Goal: Task Accomplishment & Management: Manage account settings

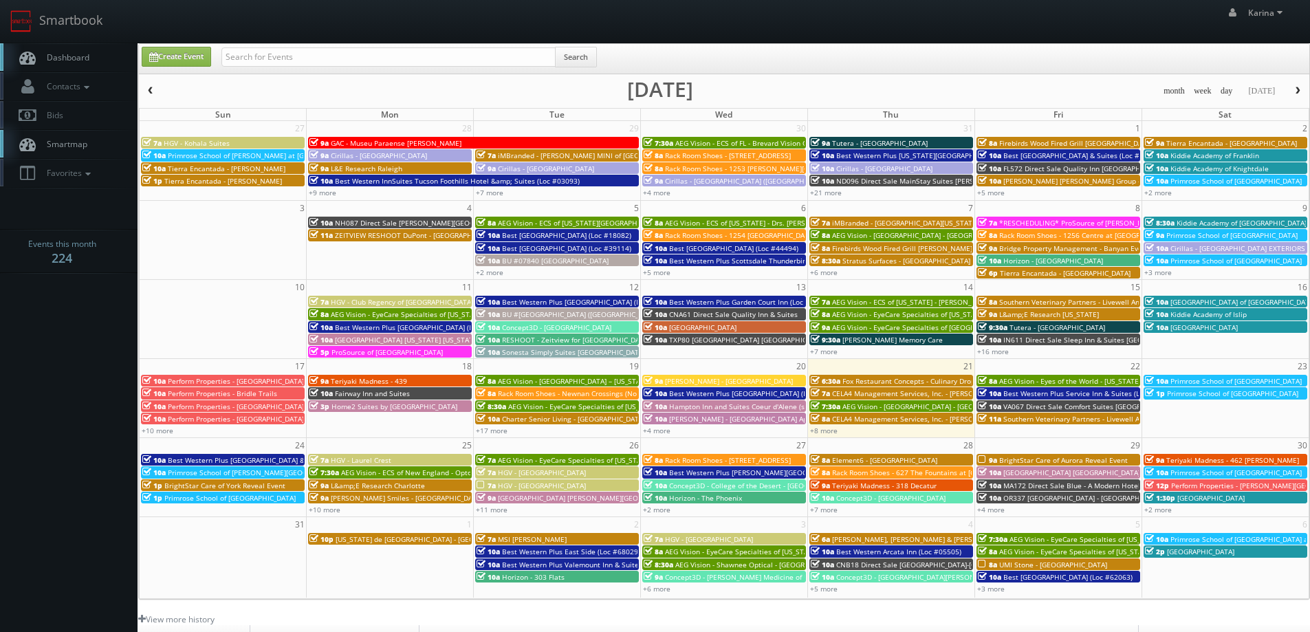
click at [85, 52] on span "Dashboard" at bounding box center [65, 58] width 50 height 12
click at [215, 461] on span "Best Western Plus [GEOGRAPHIC_DATA] & Suites (Loc #45093)" at bounding box center [270, 460] width 204 height 10
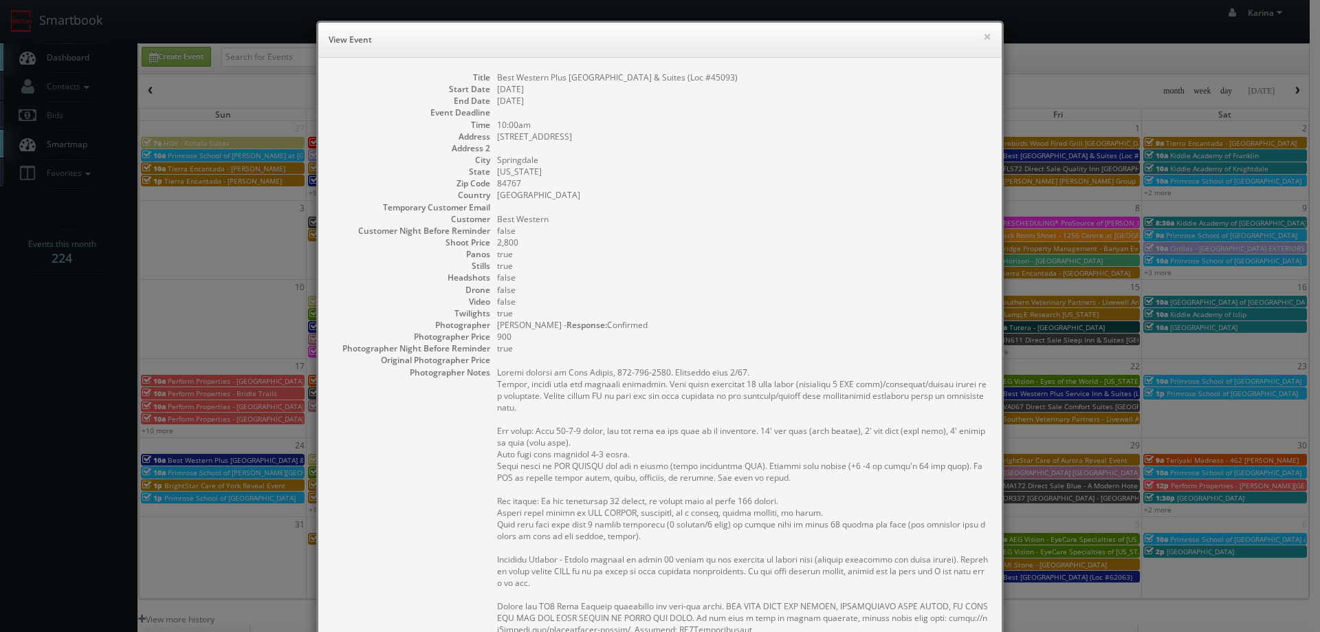
scroll to position [138, 0]
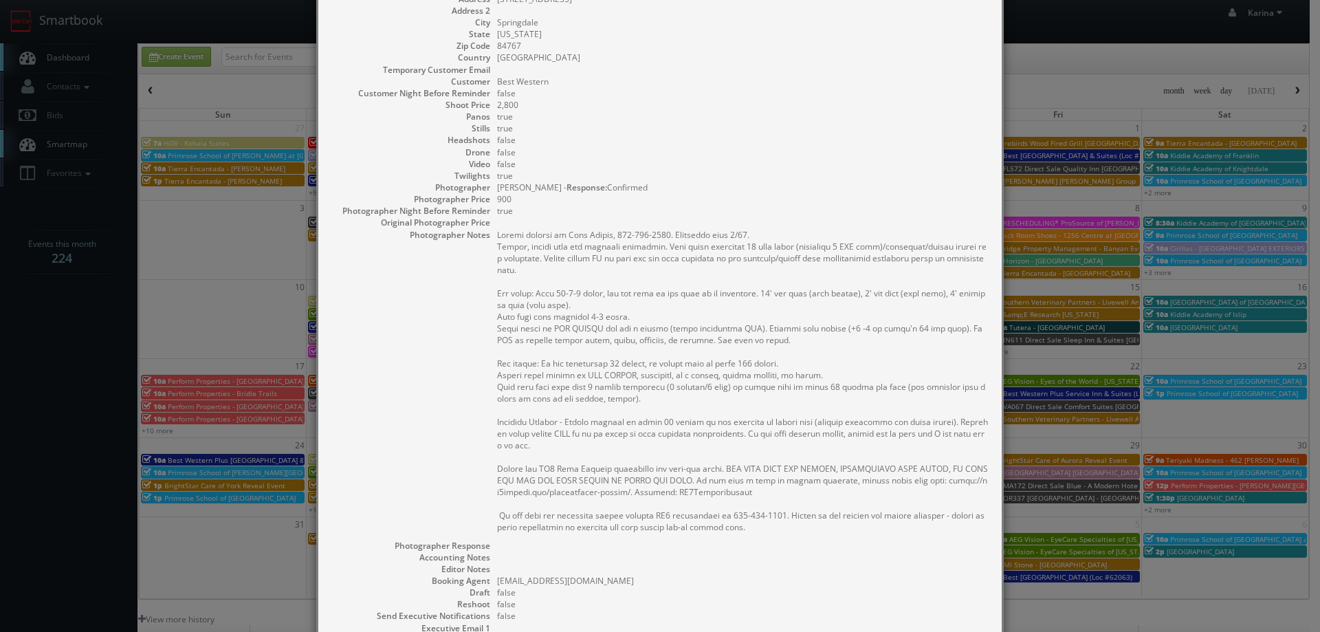
click at [703, 166] on dd "false" at bounding box center [742, 164] width 491 height 12
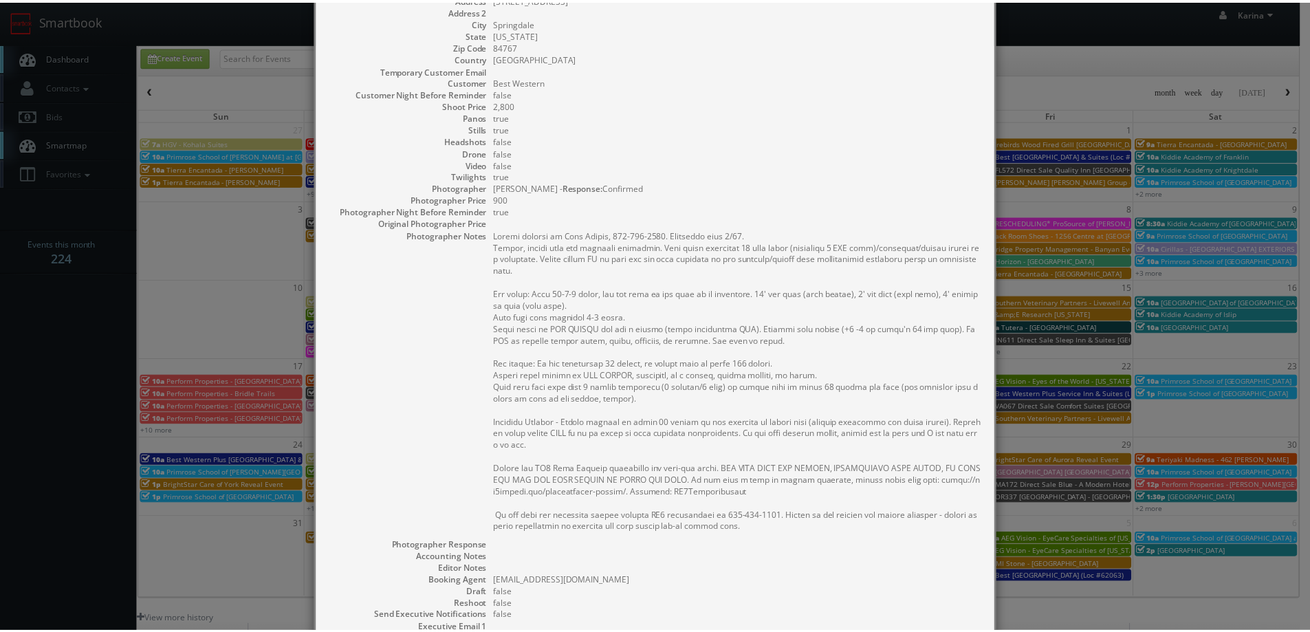
scroll to position [0, 0]
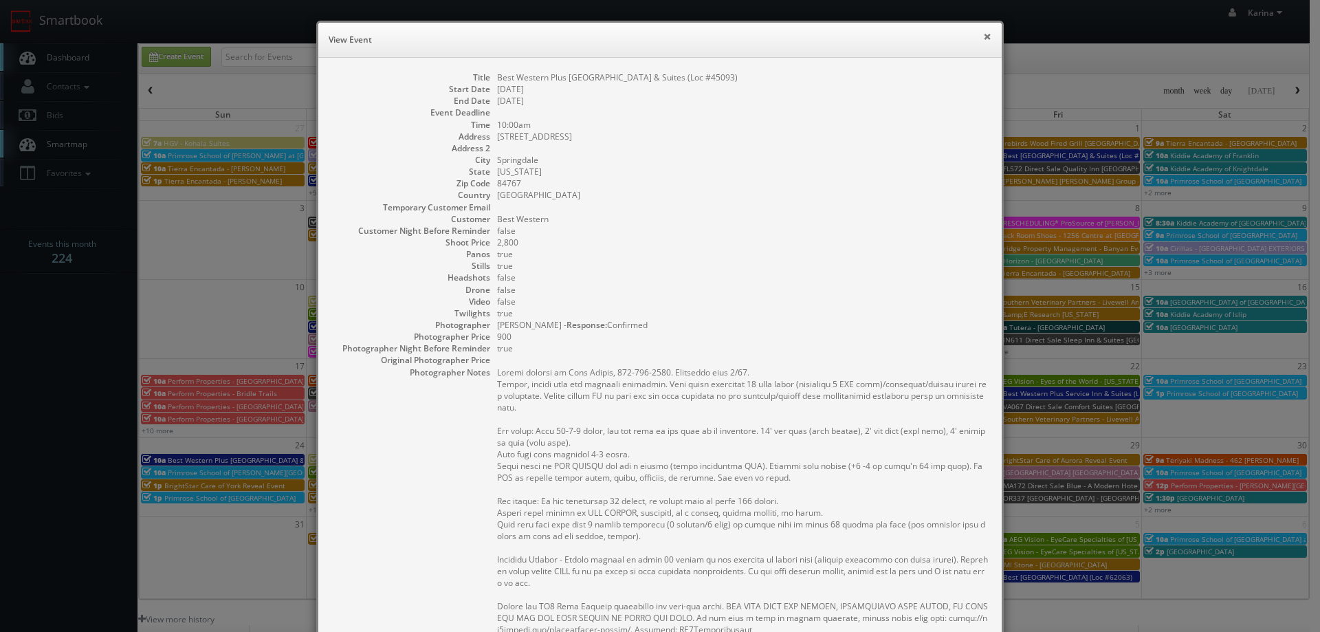
click at [983, 36] on button "×" at bounding box center [987, 37] width 8 height 10
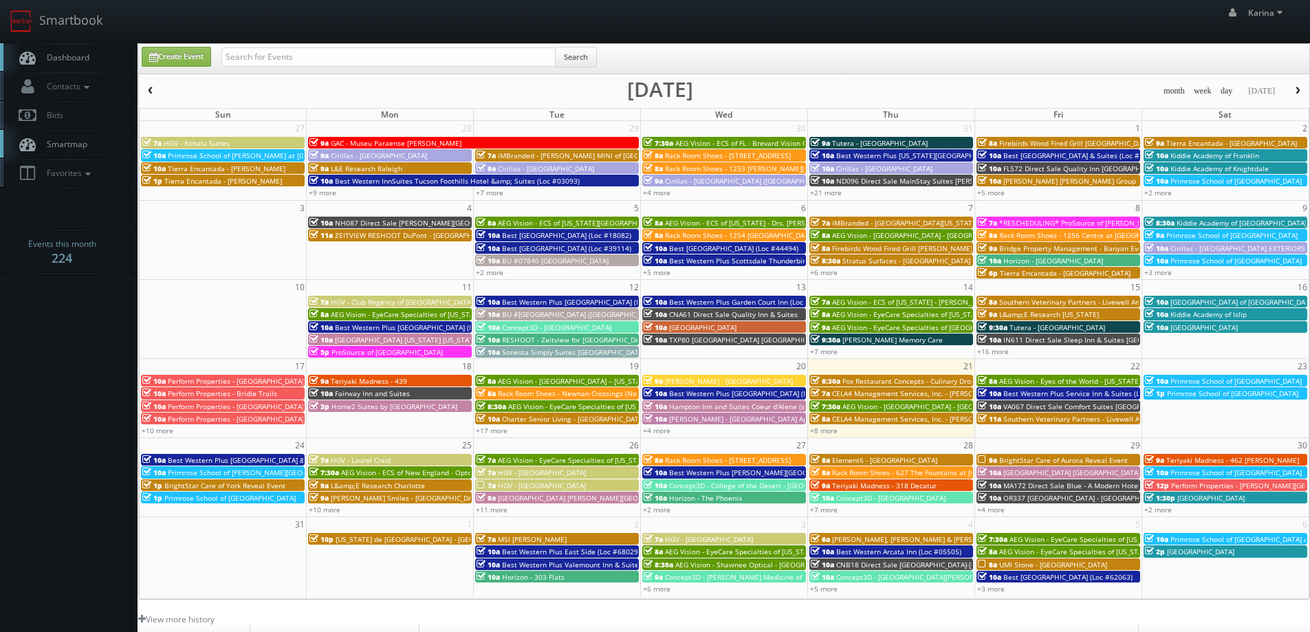
click at [74, 55] on span "Dashboard" at bounding box center [65, 58] width 50 height 12
click at [57, 54] on span "Dashboard" at bounding box center [65, 58] width 50 height 12
click at [827, 435] on link "+8 more" at bounding box center [824, 431] width 28 height 10
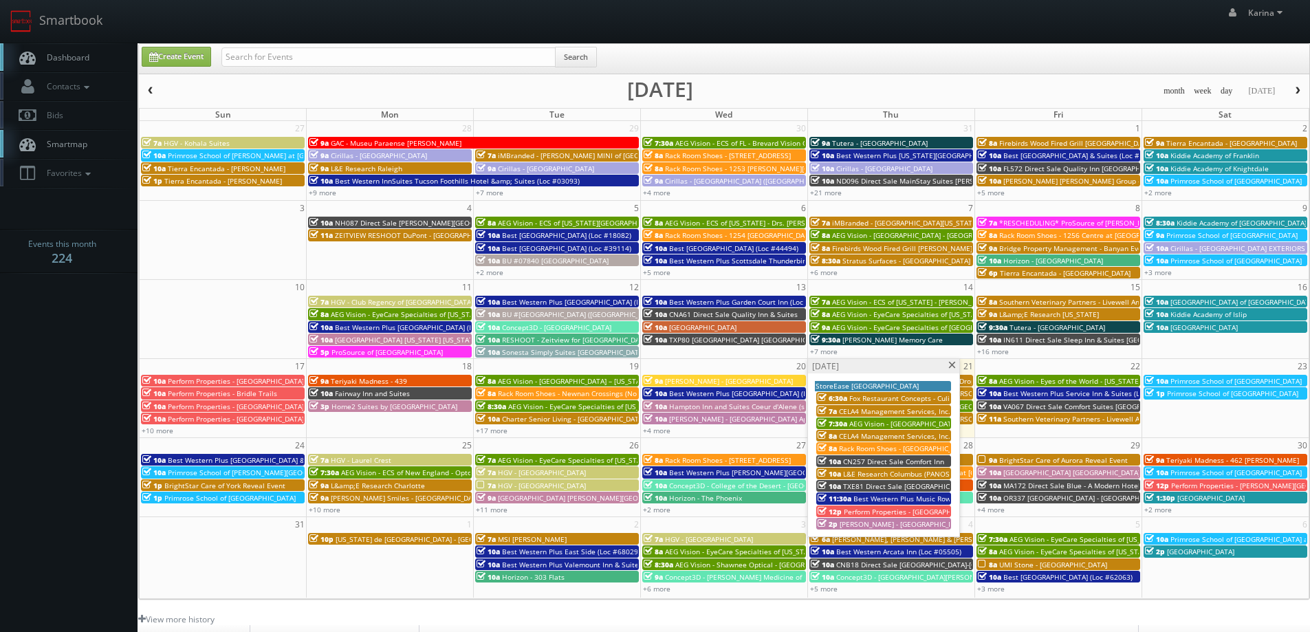
click at [950, 364] on span at bounding box center [952, 366] width 9 height 8
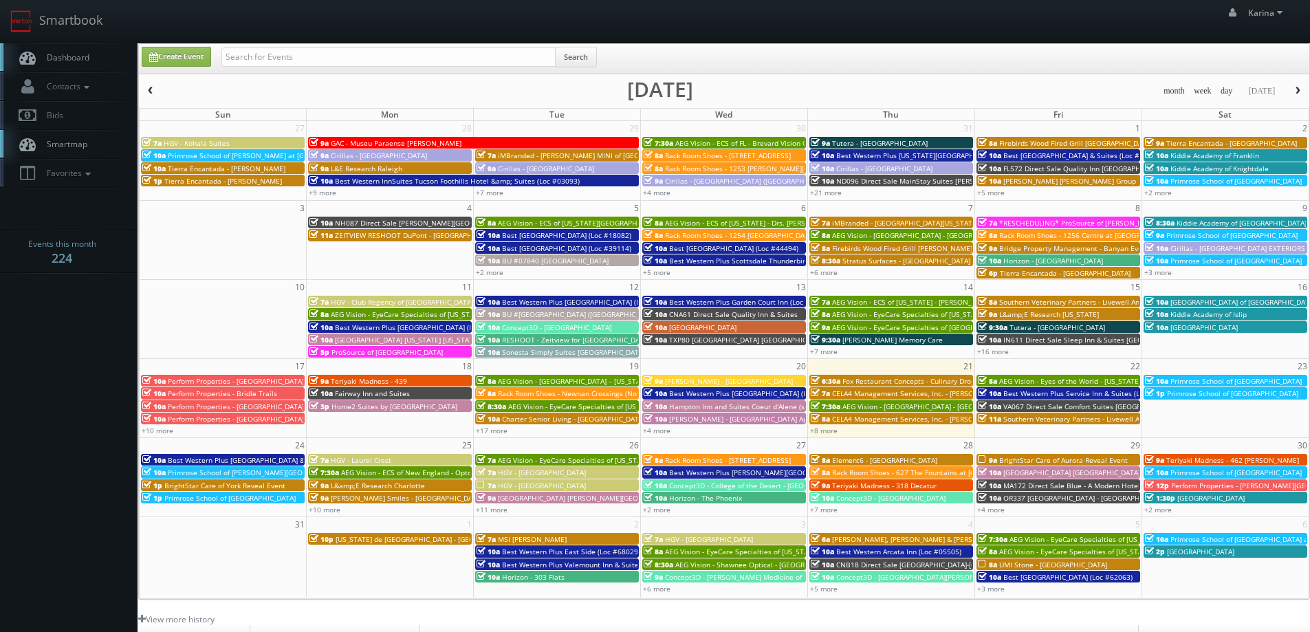
click at [69, 53] on span "Dashboard" at bounding box center [65, 58] width 50 height 12
click at [91, 59] on link "Dashboard" at bounding box center [69, 57] width 138 height 28
click at [74, 59] on span "Dashboard" at bounding box center [65, 58] width 50 height 12
click at [533, 485] on span "HGV - [GEOGRAPHIC_DATA]" at bounding box center [542, 486] width 88 height 10
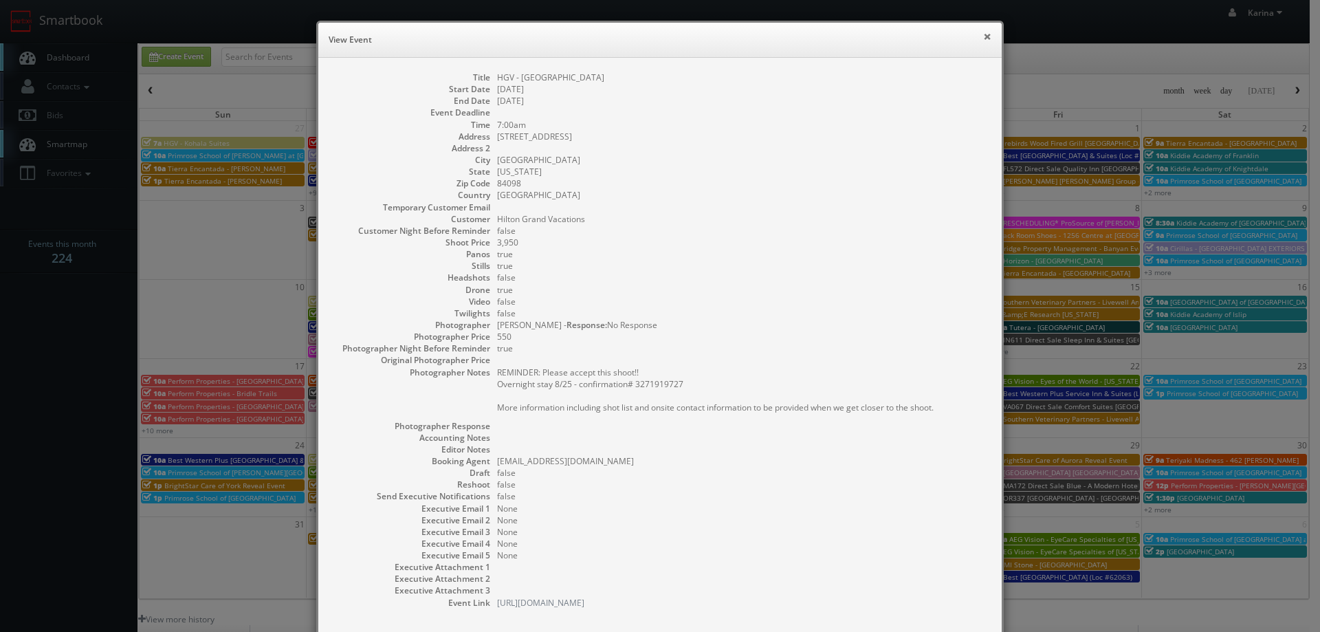
click at [983, 39] on button "×" at bounding box center [987, 37] width 8 height 10
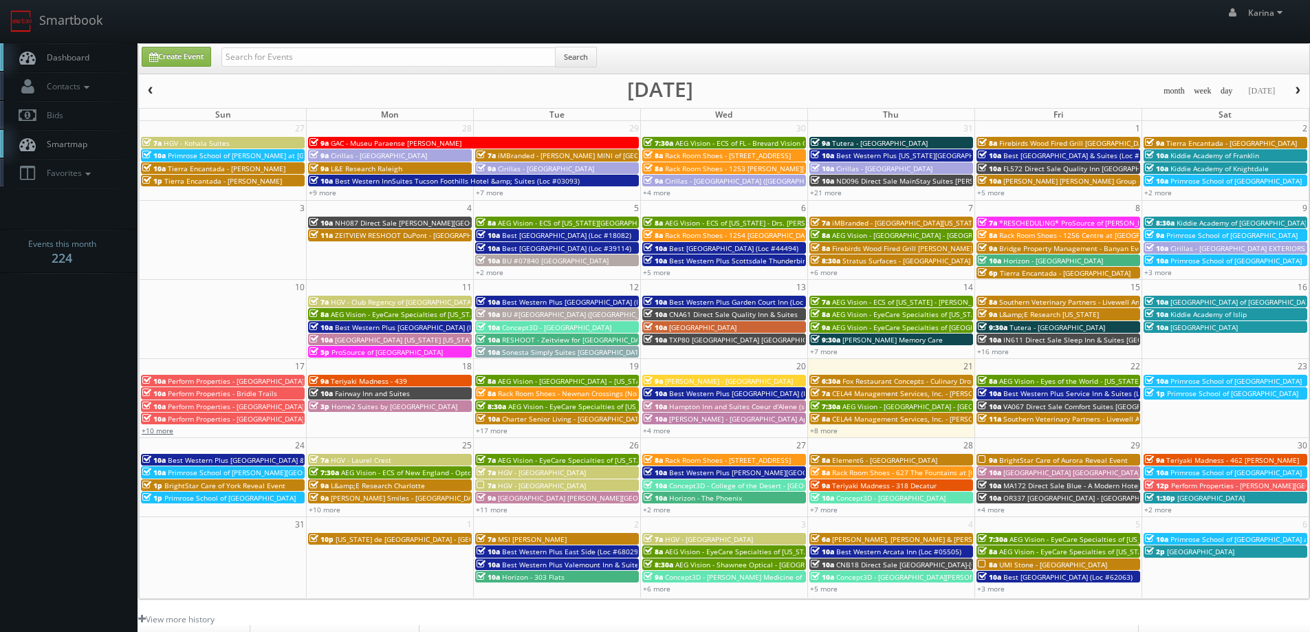
click at [153, 427] on link "+10 more" at bounding box center [158, 431] width 32 height 10
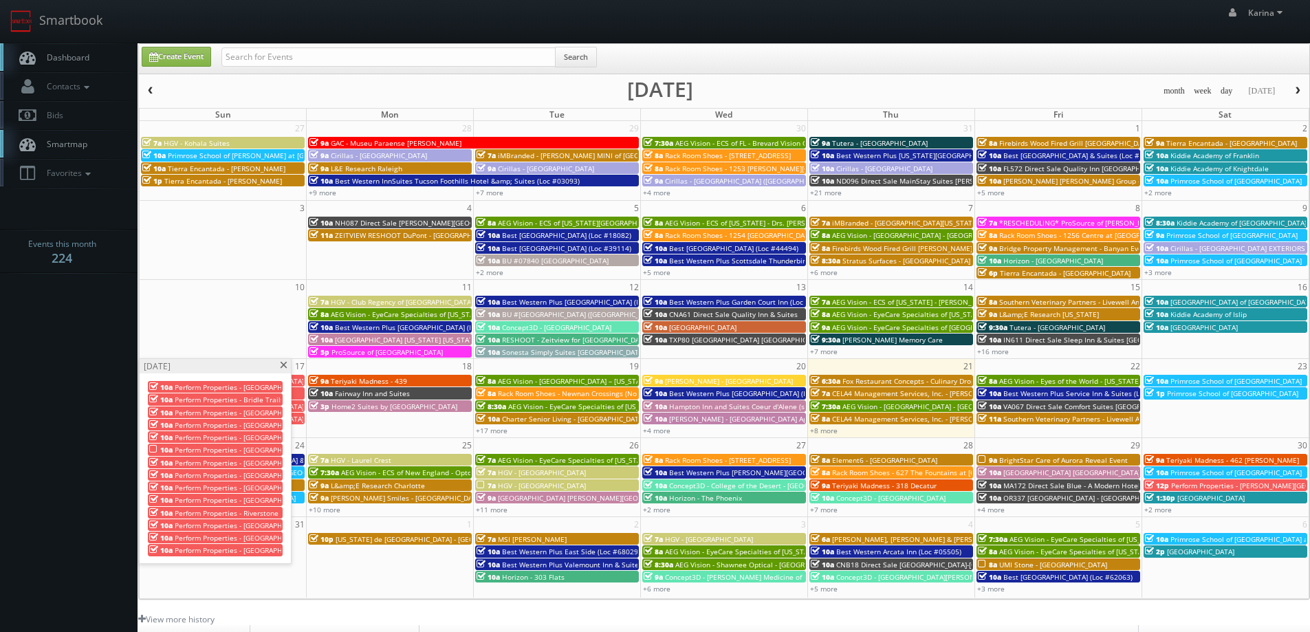
click at [281, 364] on span at bounding box center [283, 366] width 9 height 8
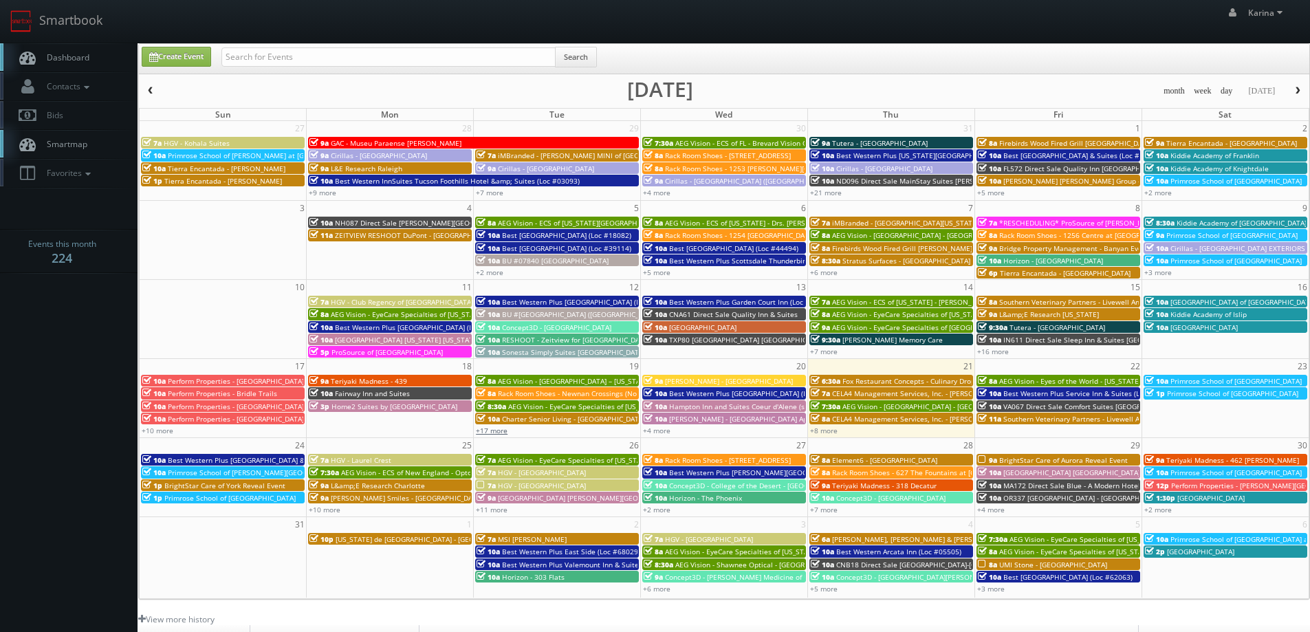
click at [491, 430] on link "+17 more" at bounding box center [492, 431] width 32 height 10
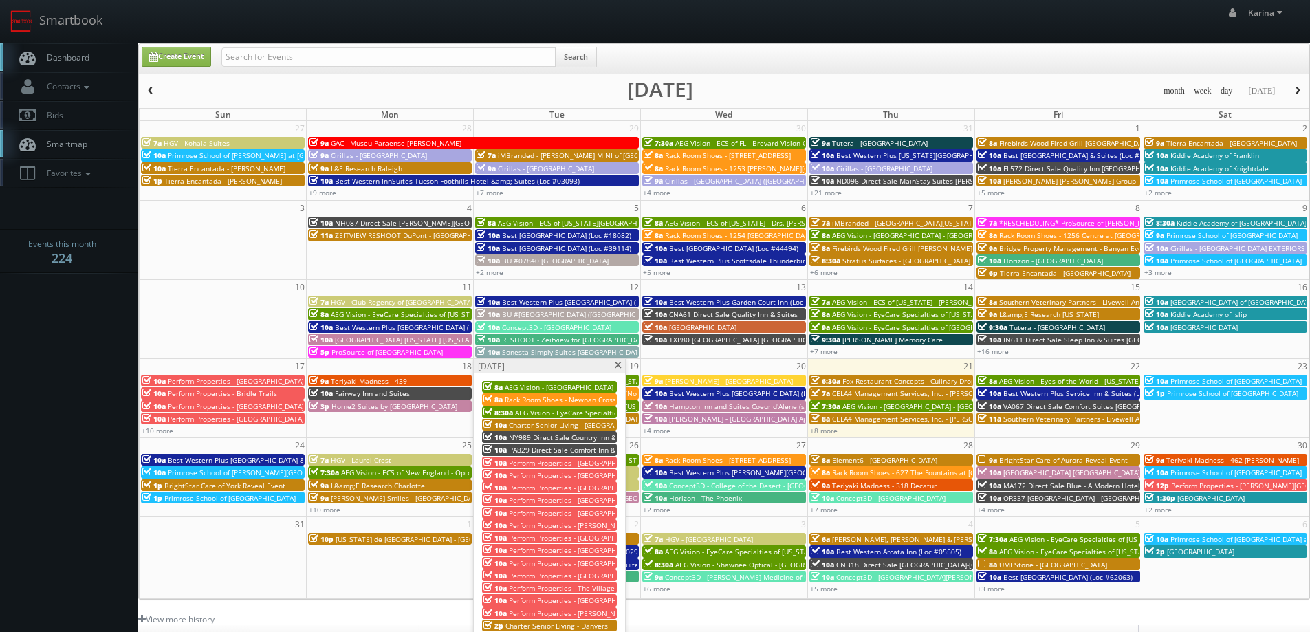
scroll to position [138, 0]
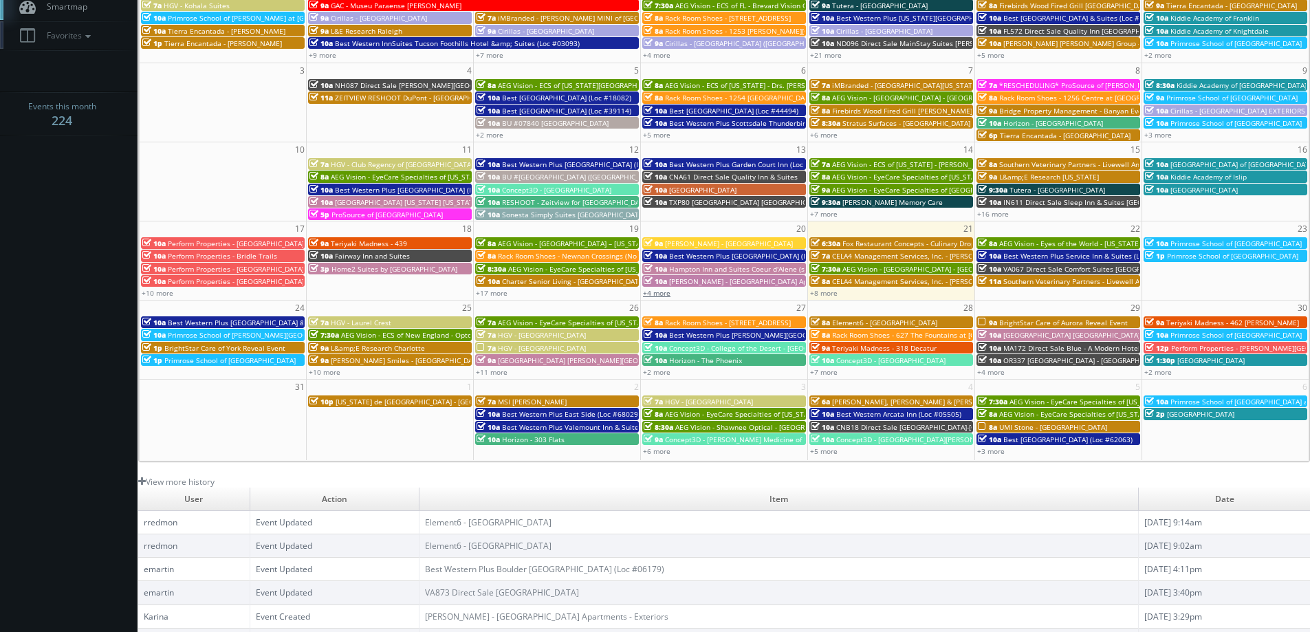
click at [659, 293] on link "+4 more" at bounding box center [657, 293] width 28 height 10
click at [828, 292] on link "+8 more" at bounding box center [824, 293] width 28 height 10
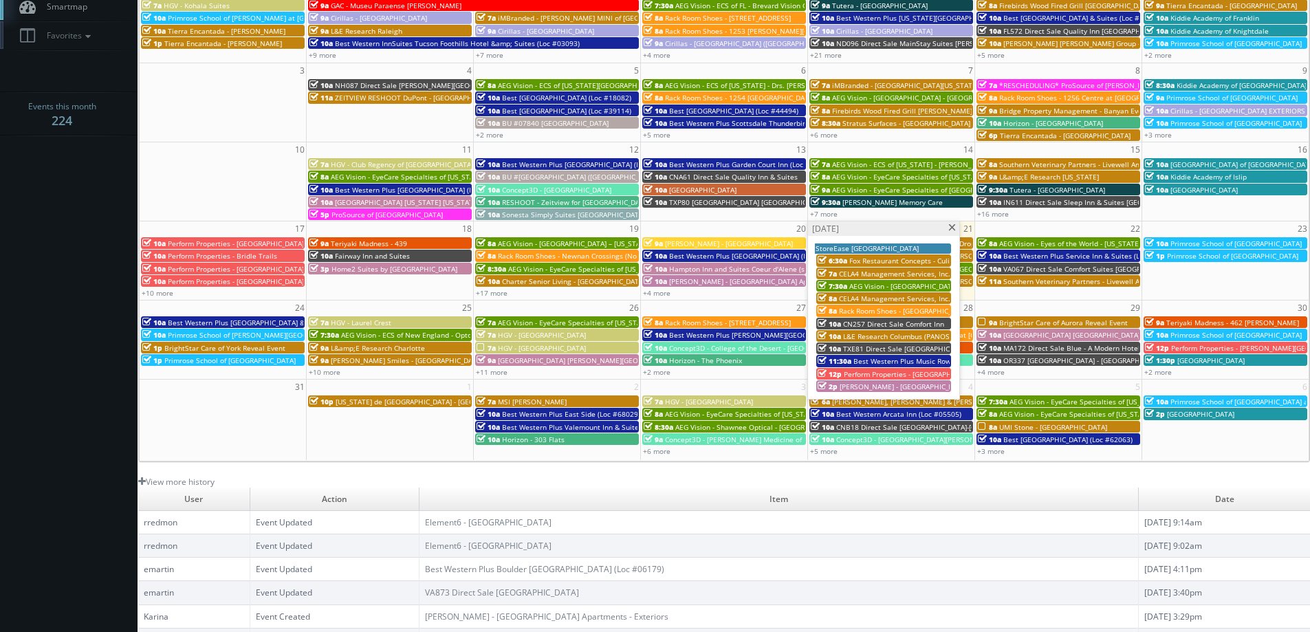
click at [952, 229] on span at bounding box center [952, 228] width 9 height 8
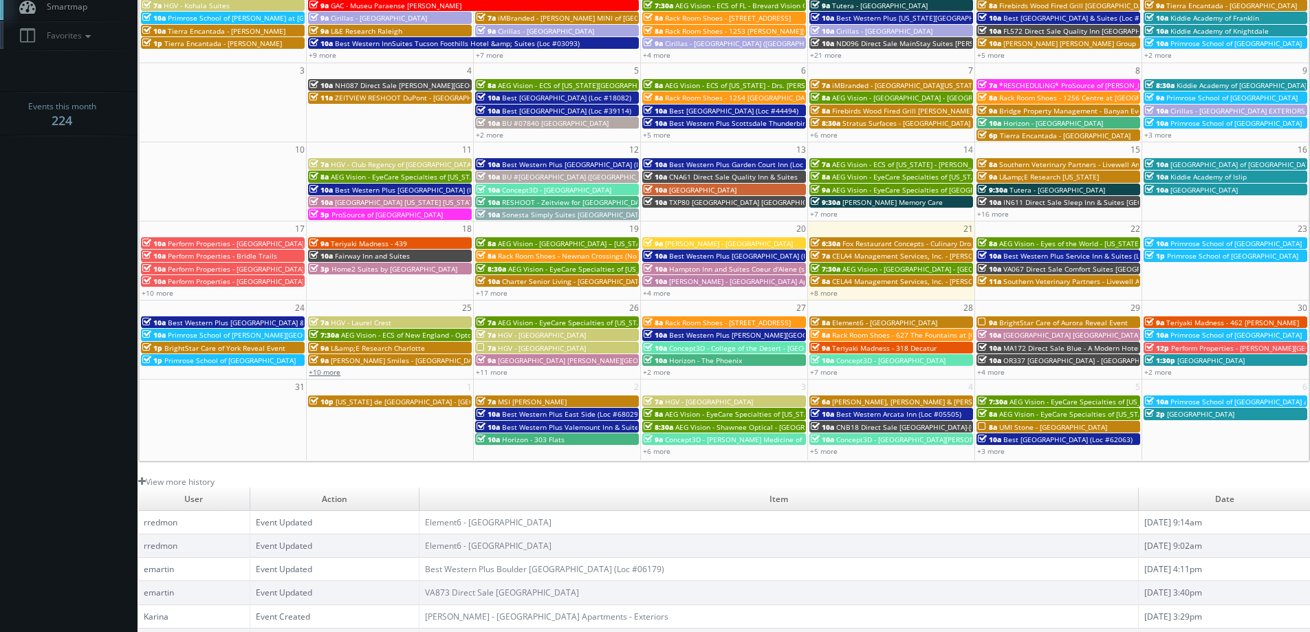
click at [331, 374] on link "+10 more" at bounding box center [325, 372] width 32 height 10
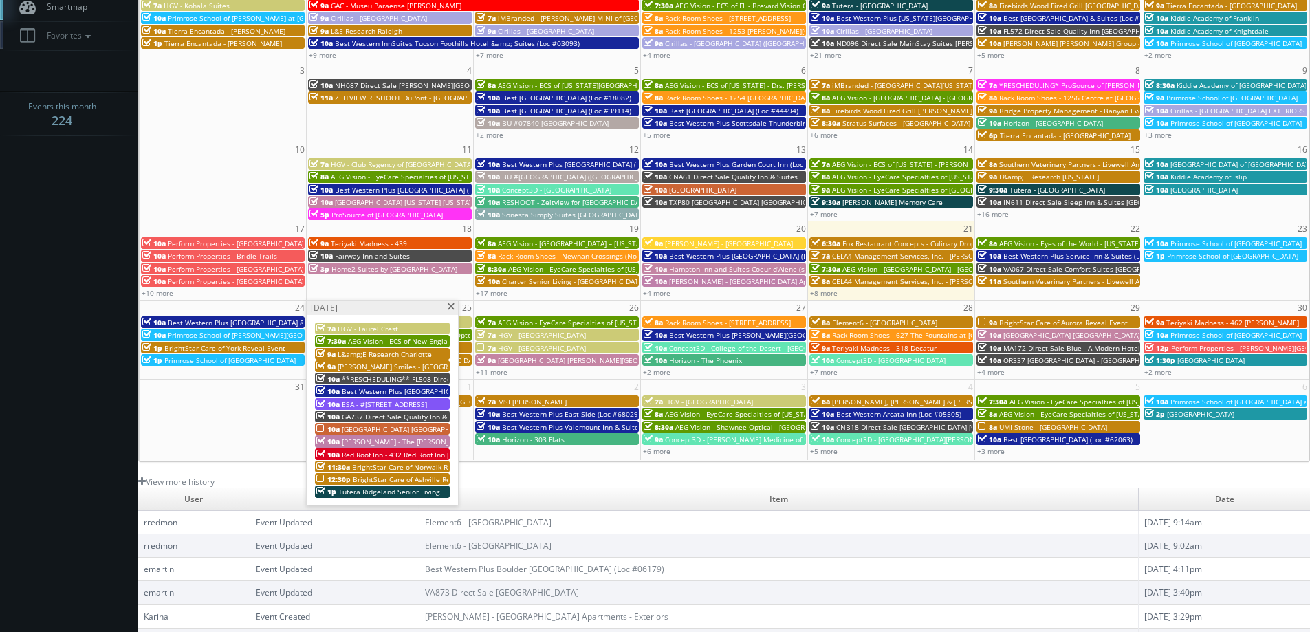
click at [378, 479] on span "BrightStar Care of Ashville Reveal Event" at bounding box center [419, 479] width 132 height 10
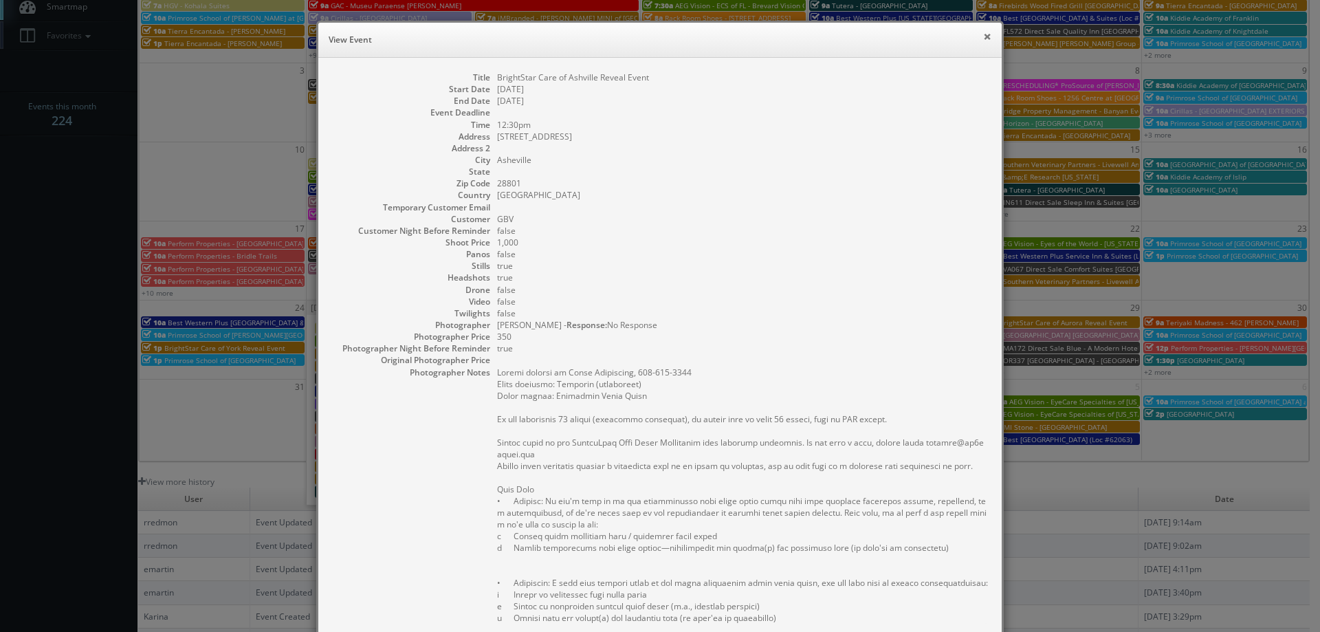
click at [983, 39] on button "×" at bounding box center [987, 37] width 8 height 10
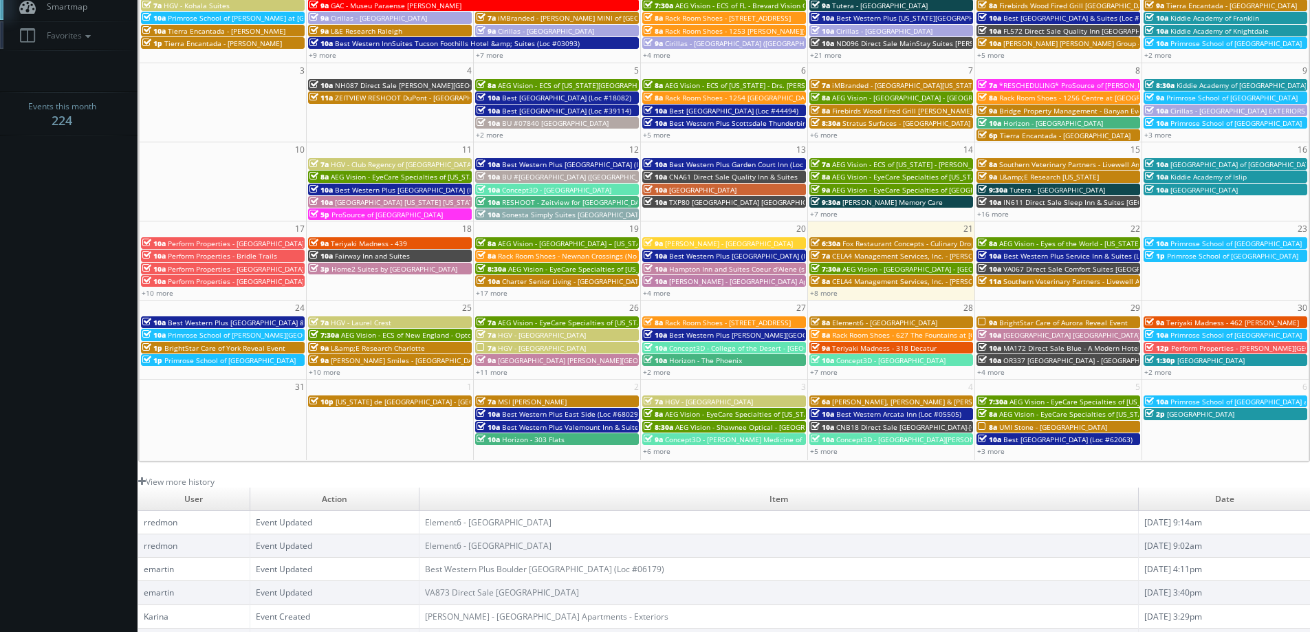
scroll to position [0, 0]
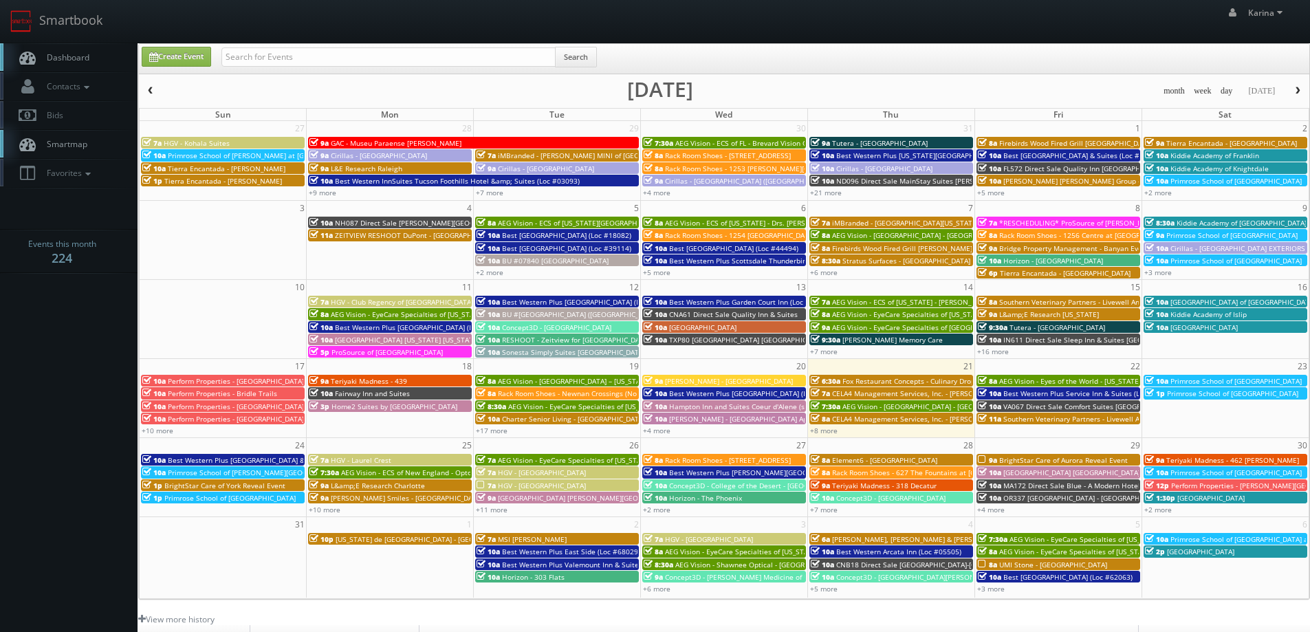
click at [76, 54] on span "Dashboard" at bounding box center [65, 58] width 50 height 12
click at [83, 54] on span "Dashboard" at bounding box center [65, 58] width 50 height 12
click at [333, 509] on link "+10 more" at bounding box center [325, 510] width 32 height 10
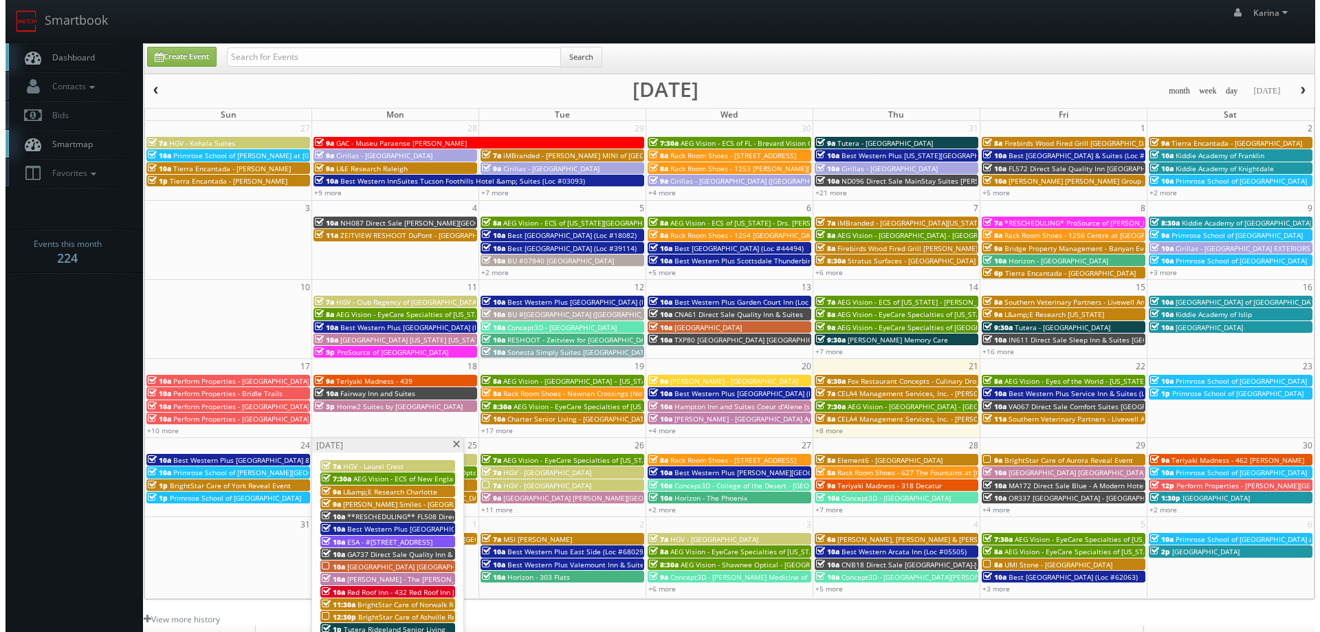
scroll to position [206, 0]
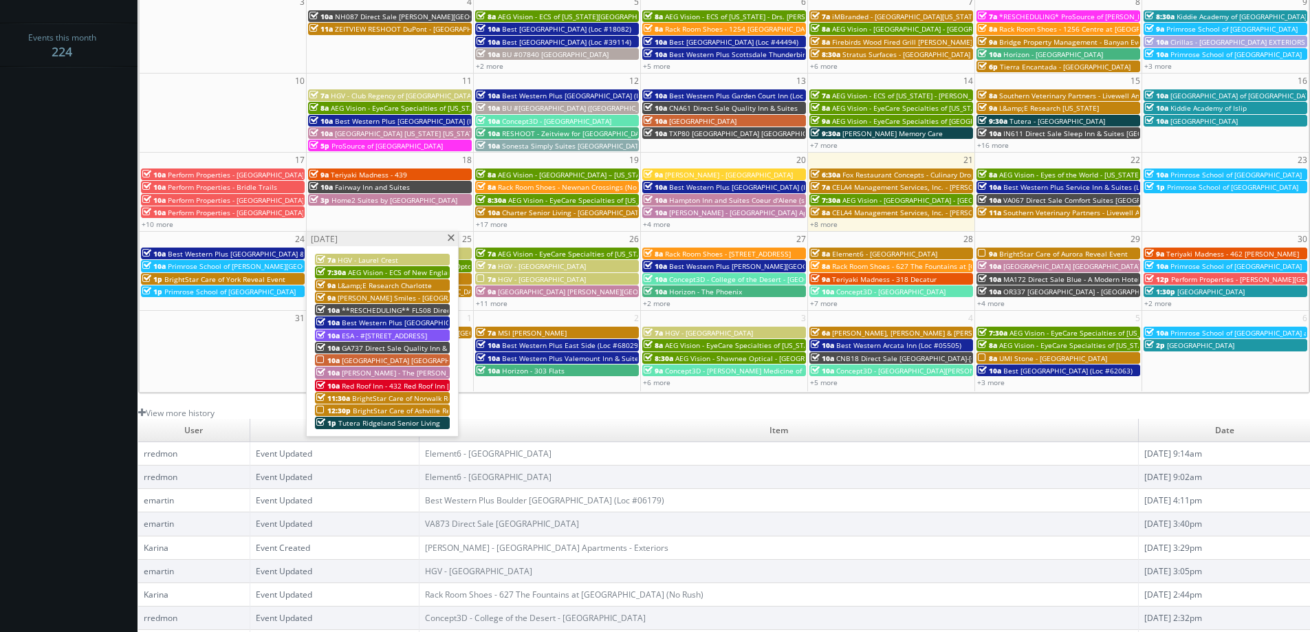
click at [394, 424] on span "Tutera Ridgeland Senior Living" at bounding box center [389, 423] width 102 height 10
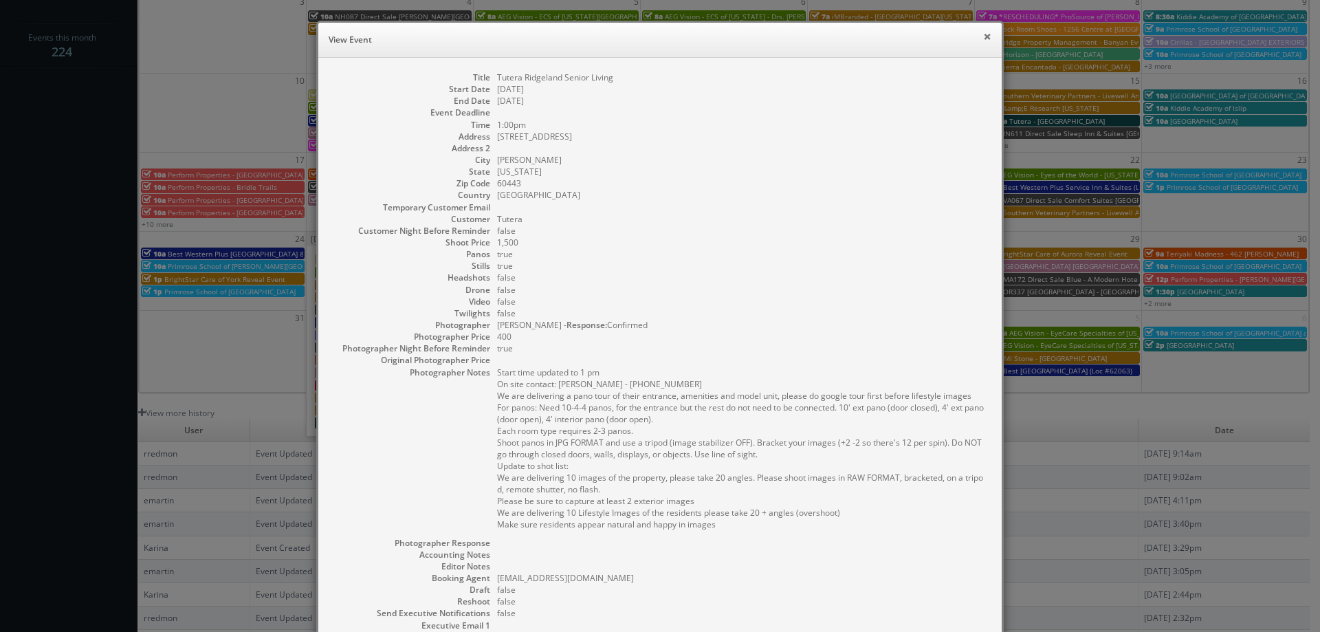
click at [983, 36] on button "×" at bounding box center [987, 37] width 8 height 10
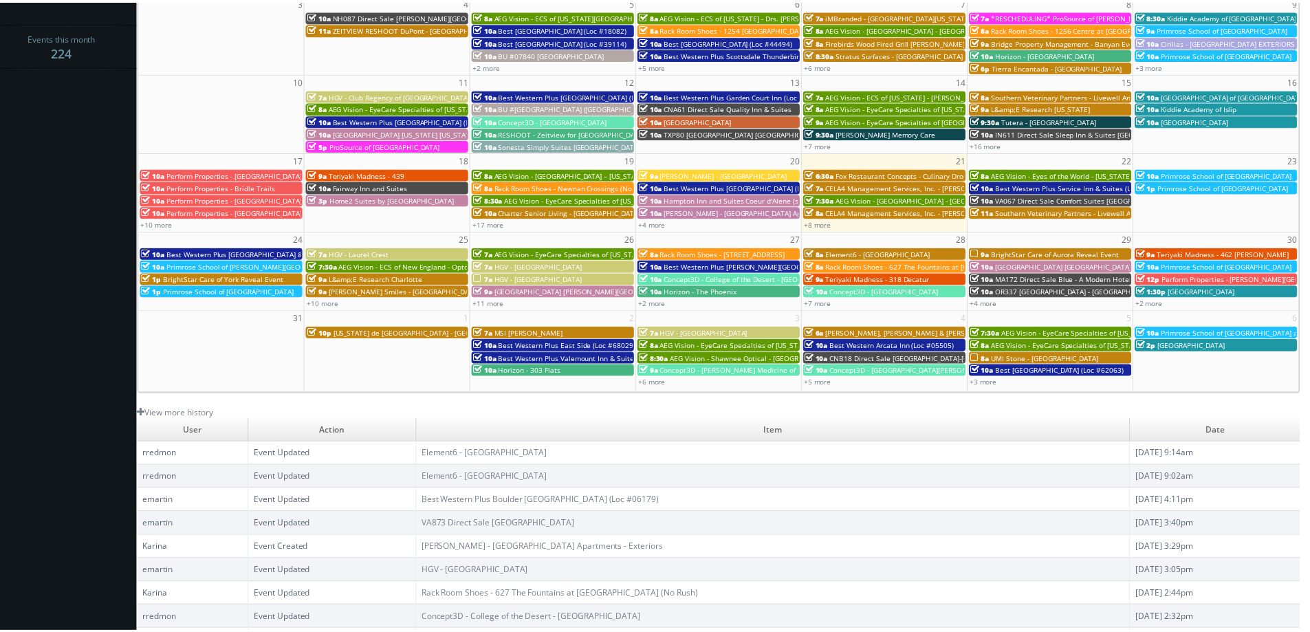
scroll to position [0, 0]
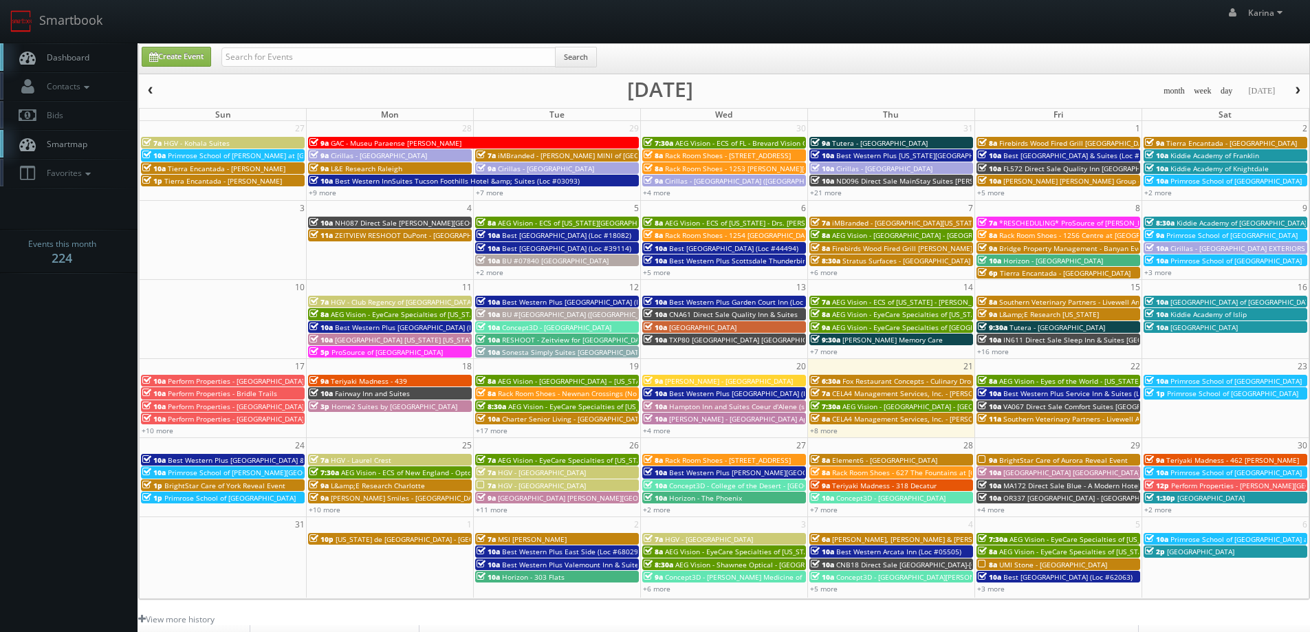
click at [85, 56] on span "Dashboard" at bounding box center [65, 58] width 50 height 12
click at [486, 509] on link "+11 more" at bounding box center [492, 510] width 32 height 10
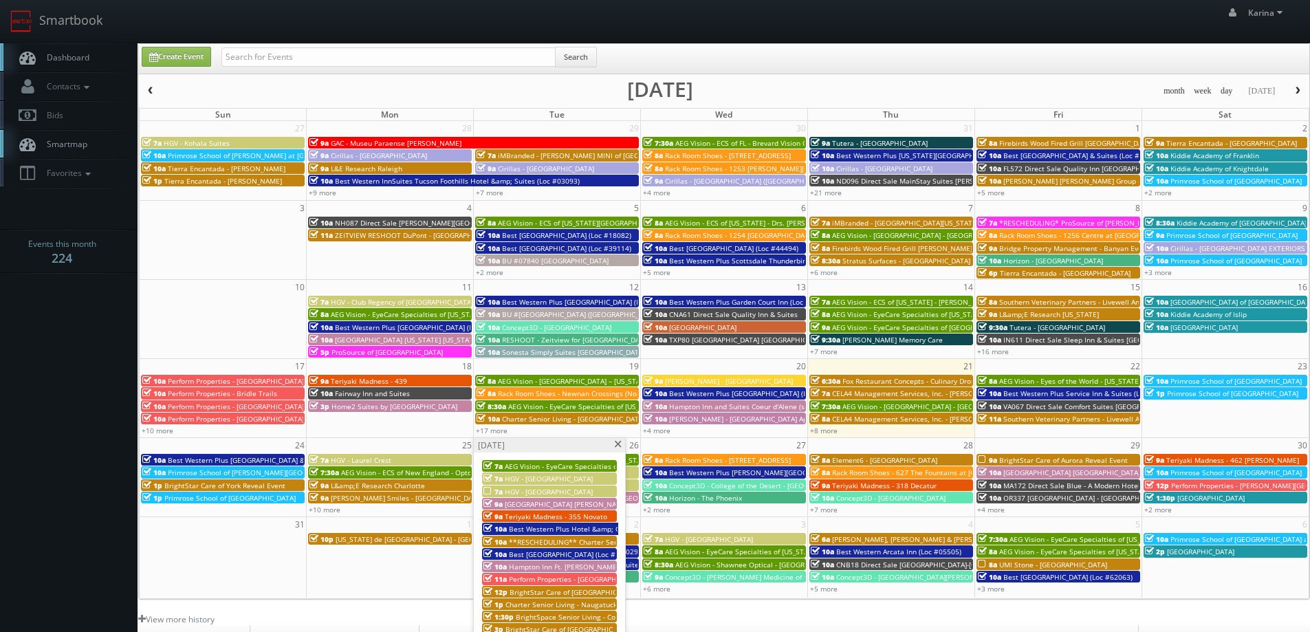
scroll to position [138, 0]
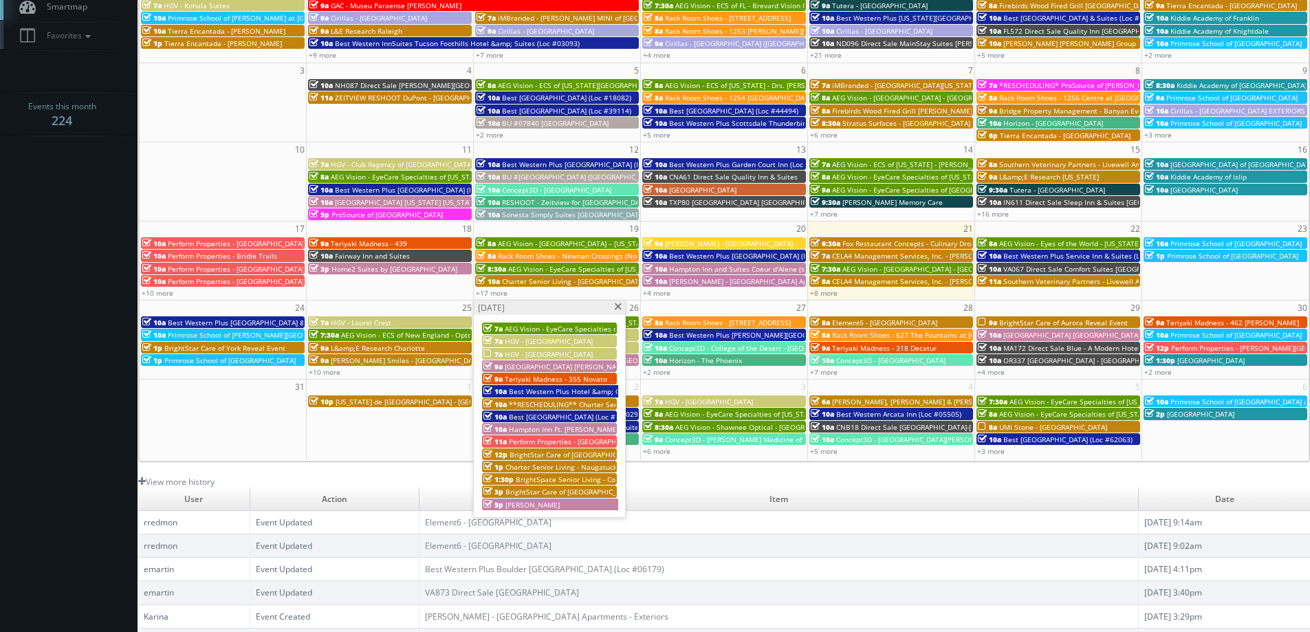
click at [556, 431] on span "Hampton Inn Ft. [PERSON_NAME][GEOGRAPHIC_DATA] I-75" at bounding box center [605, 429] width 192 height 10
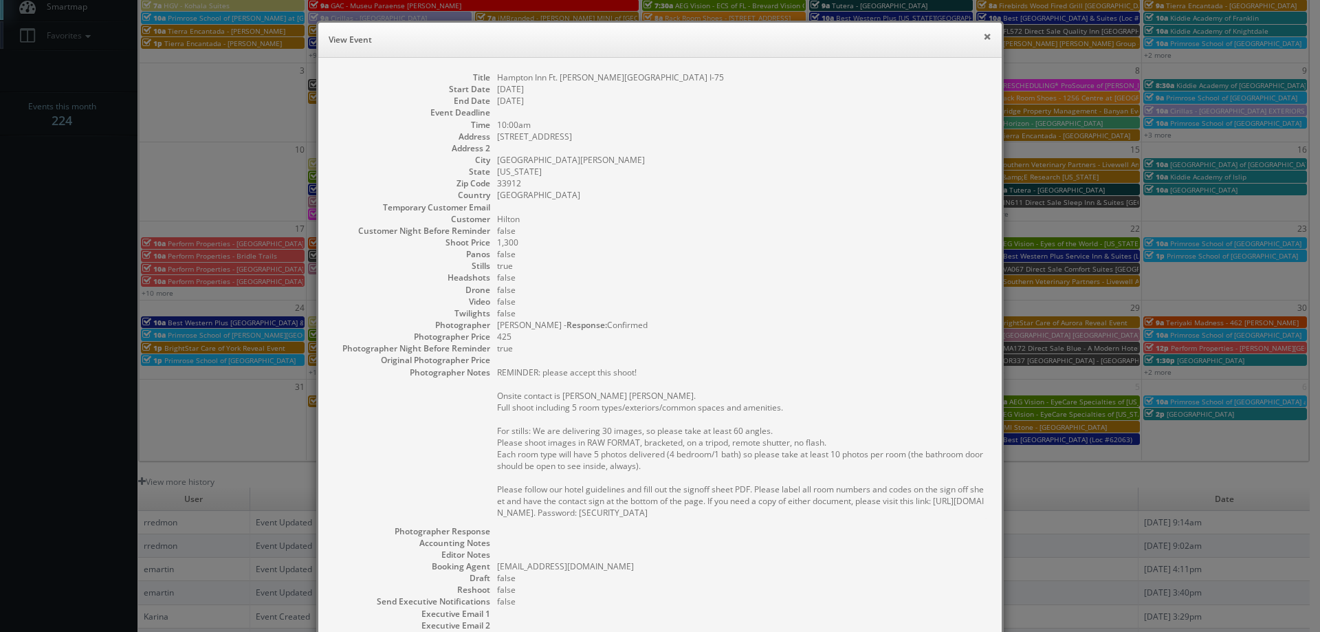
click at [983, 34] on button "×" at bounding box center [987, 37] width 8 height 10
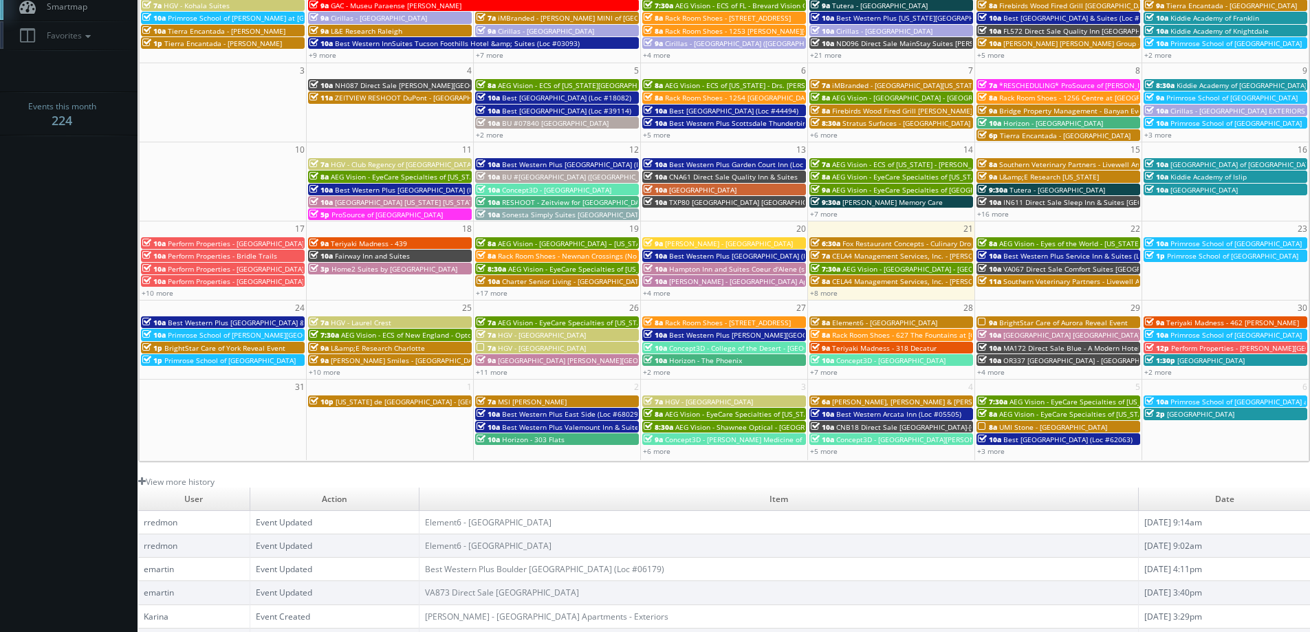
scroll to position [0, 0]
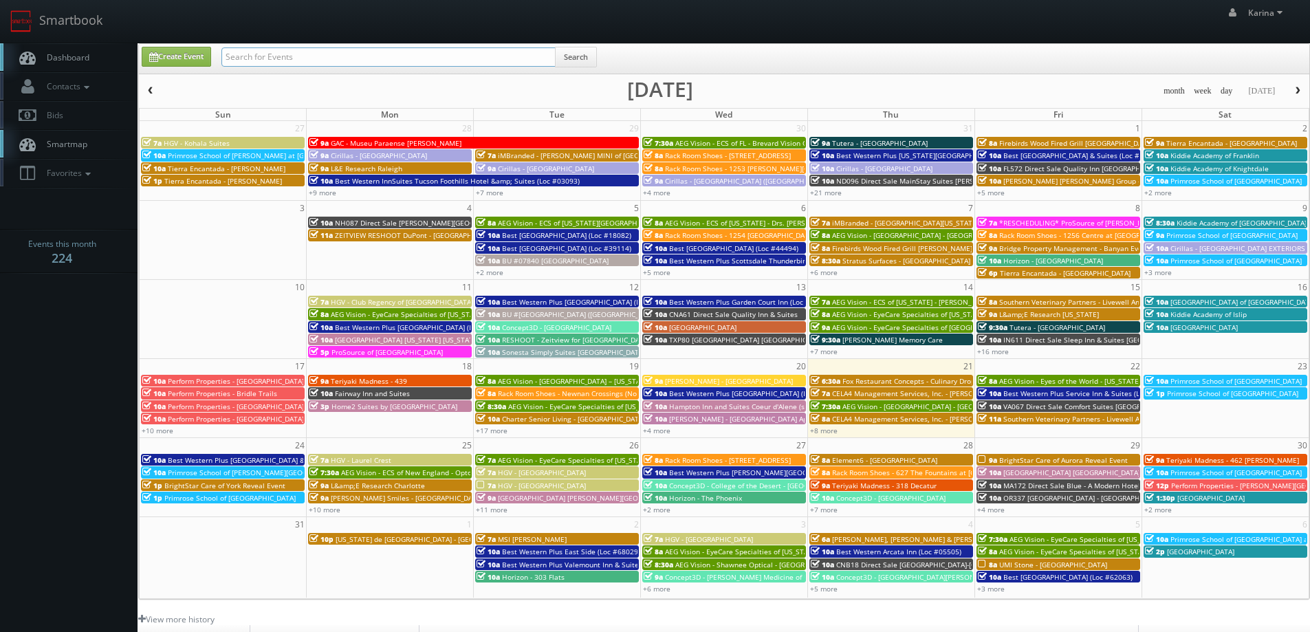
click at [283, 53] on input "text" at bounding box center [388, 56] width 334 height 19
type input "mikey"
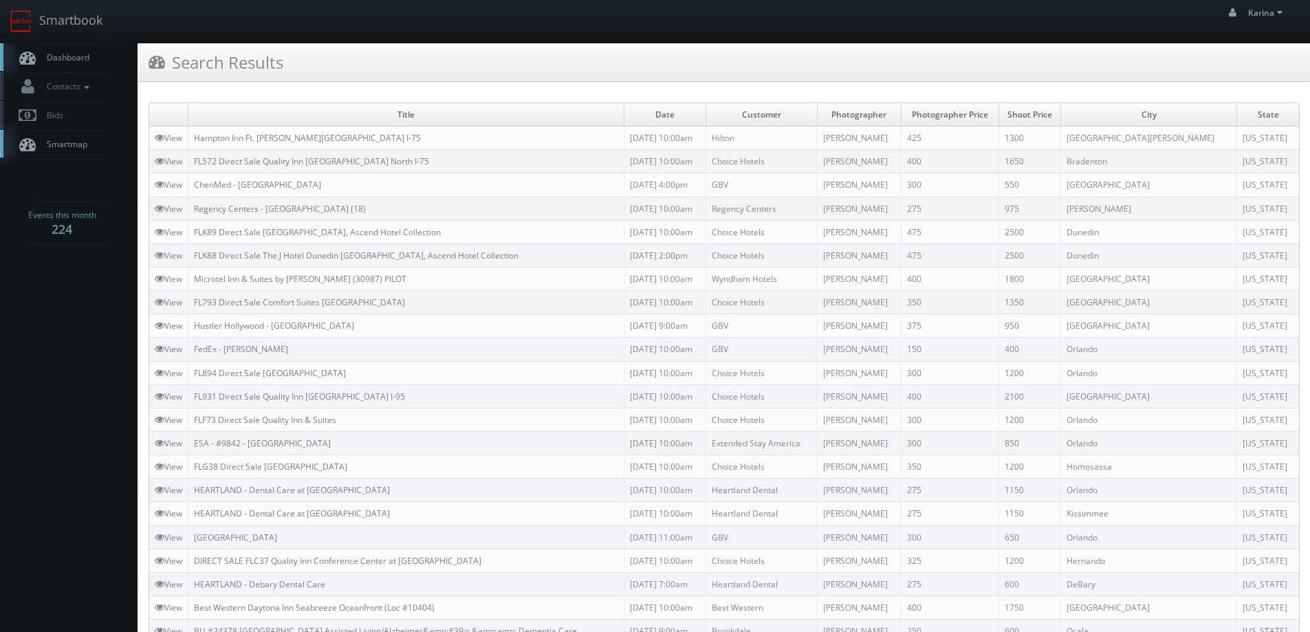
click at [80, 45] on link "Dashboard" at bounding box center [69, 57] width 138 height 28
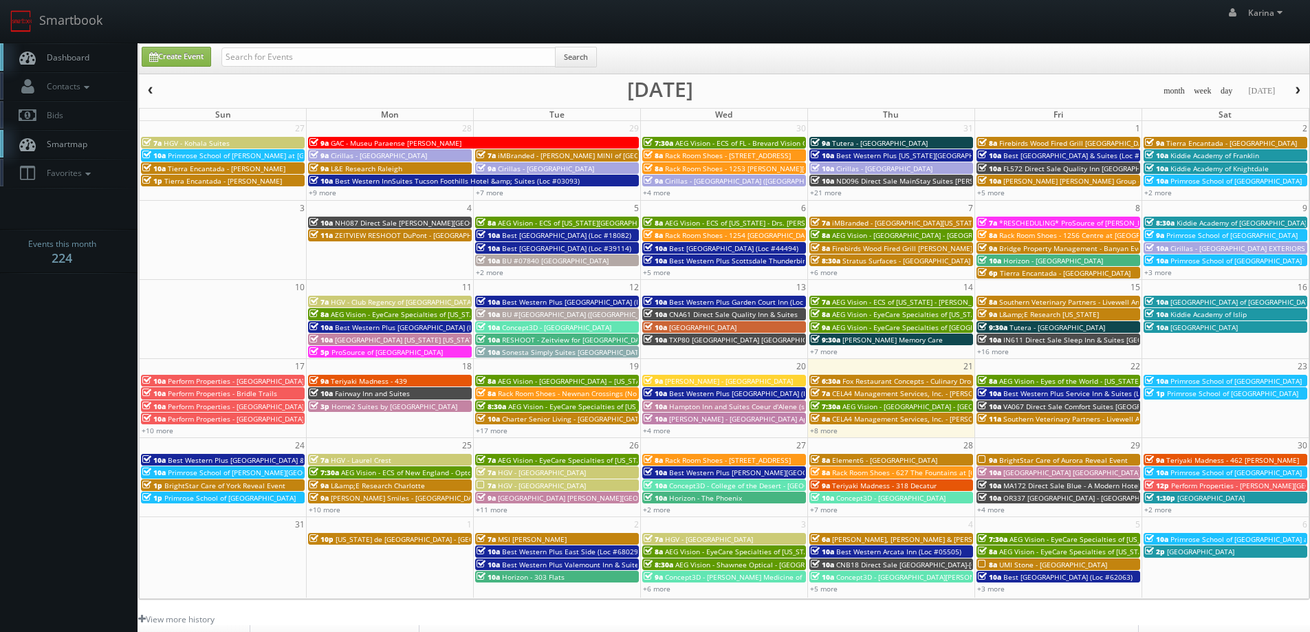
click at [77, 60] on span "Dashboard" at bounding box center [65, 58] width 50 height 12
click at [65, 59] on span "Dashboard" at bounding box center [65, 58] width 50 height 12
click at [77, 59] on span "Dashboard" at bounding box center [65, 58] width 50 height 12
click at [86, 59] on span "Dashboard" at bounding box center [65, 58] width 50 height 12
click at [64, 59] on span "Dashboard" at bounding box center [65, 58] width 50 height 12
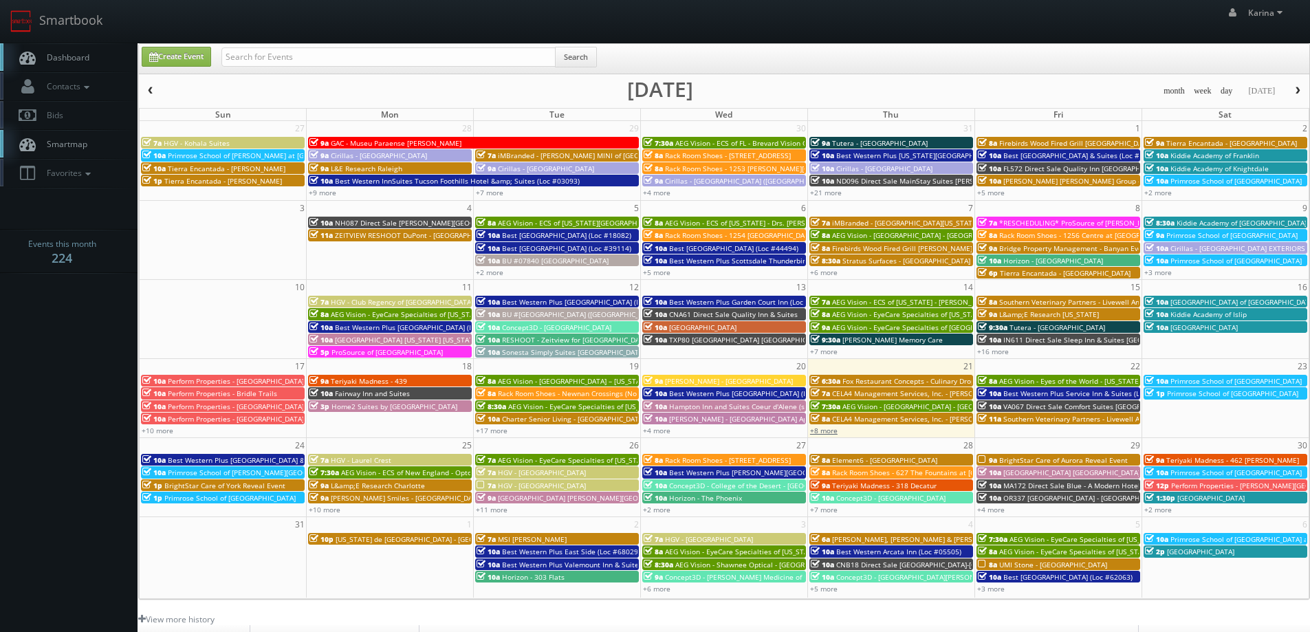
click at [831, 432] on link "+8 more" at bounding box center [824, 431] width 28 height 10
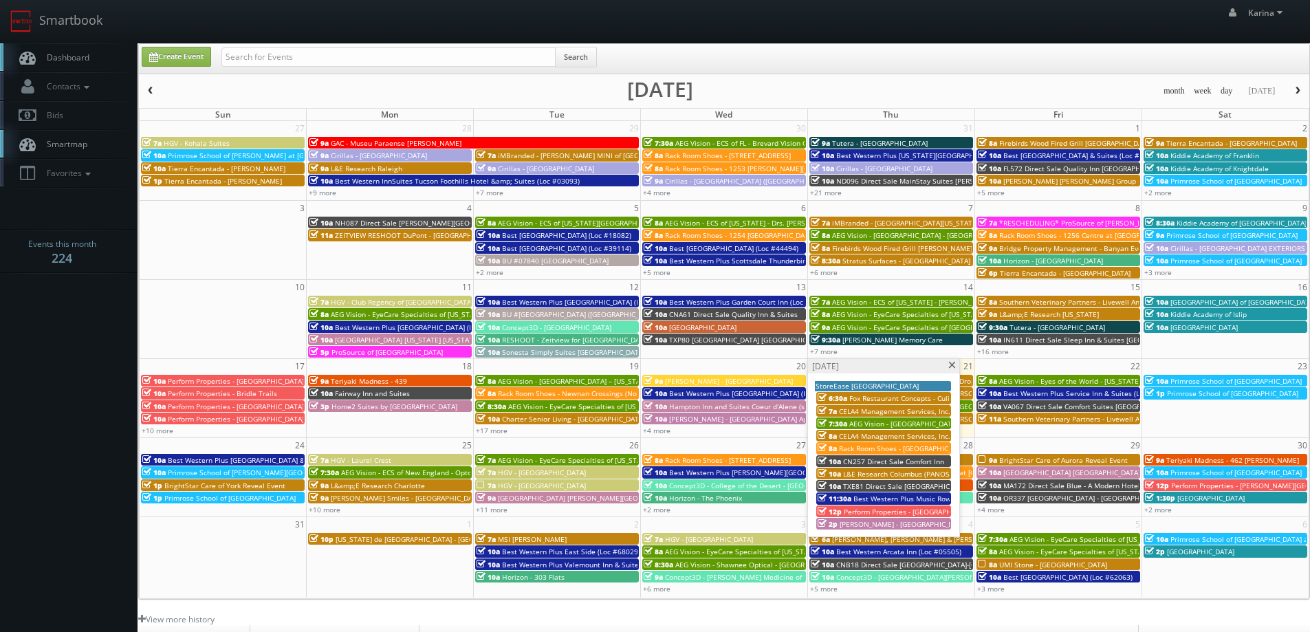
click at [910, 511] on span "Perform Properties - [GEOGRAPHIC_DATA]" at bounding box center [912, 512] width 136 height 10
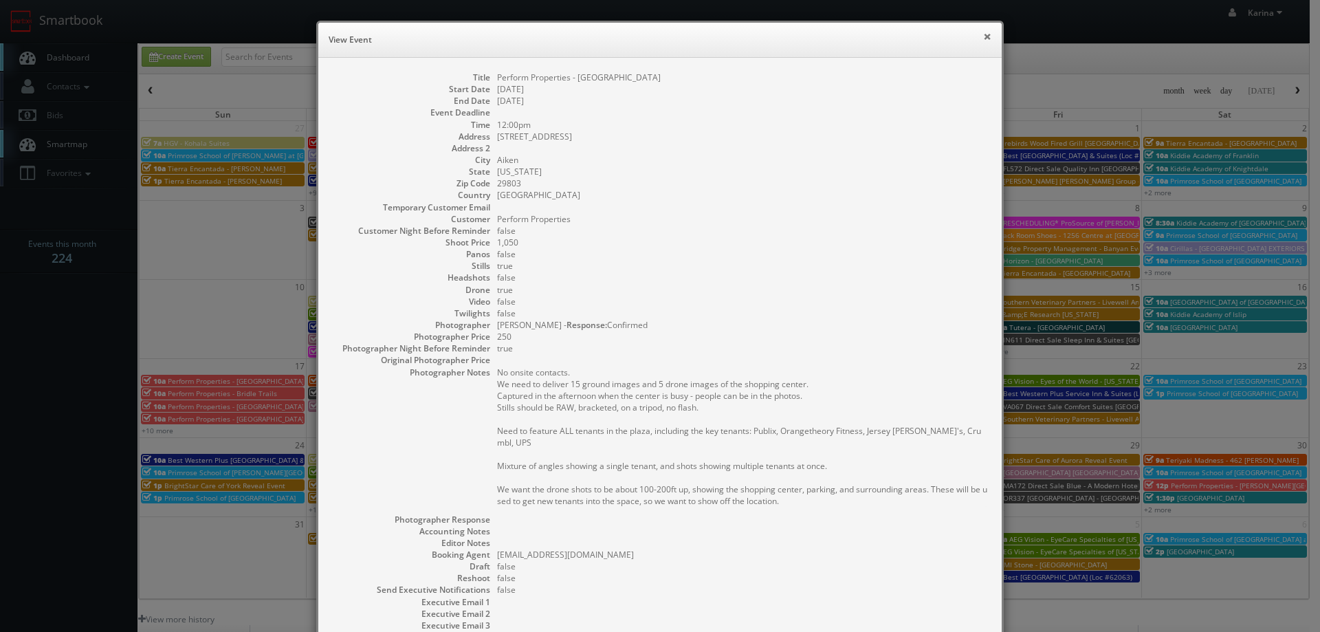
click at [983, 33] on button "×" at bounding box center [987, 37] width 8 height 10
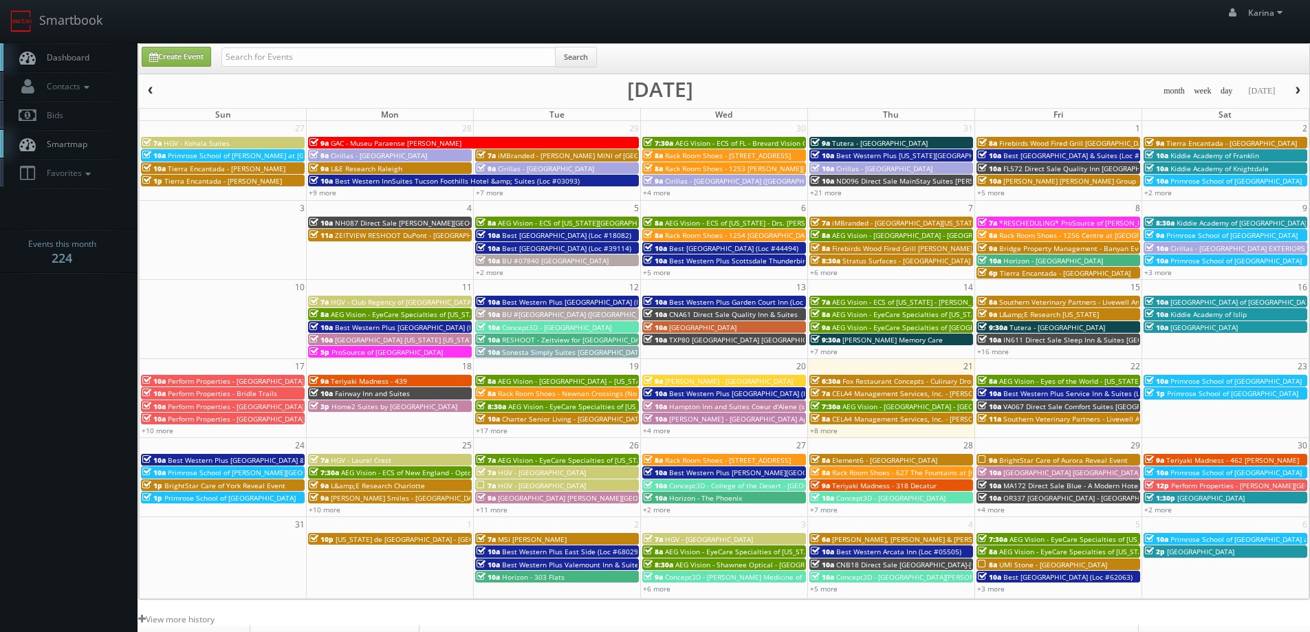
click at [1294, 87] on span "button" at bounding box center [1298, 91] width 10 height 8
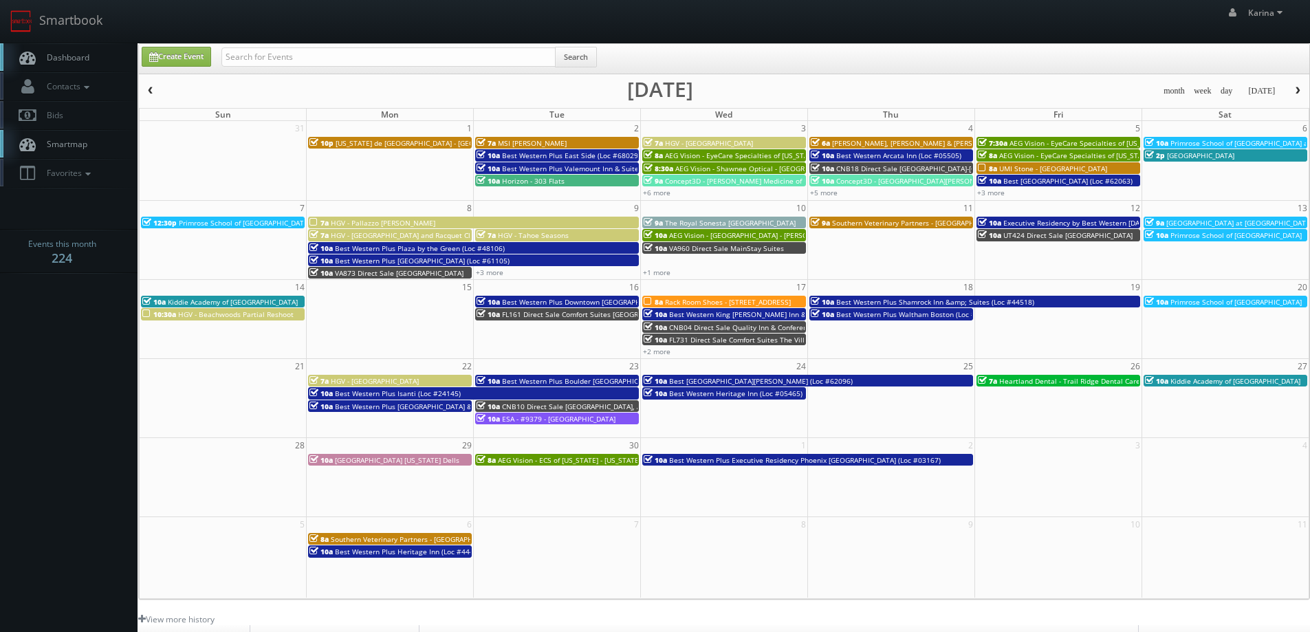
click at [734, 303] on span "Rack Room Shoes - [STREET_ADDRESS]" at bounding box center [728, 302] width 126 height 10
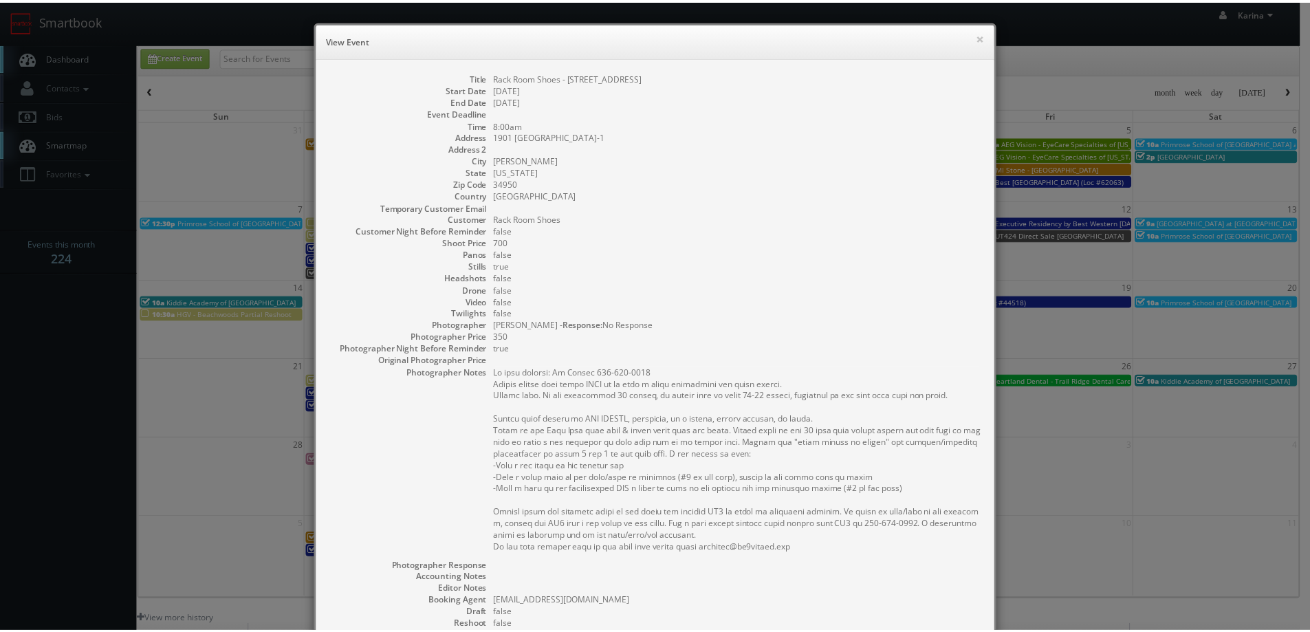
scroll to position [215, 0]
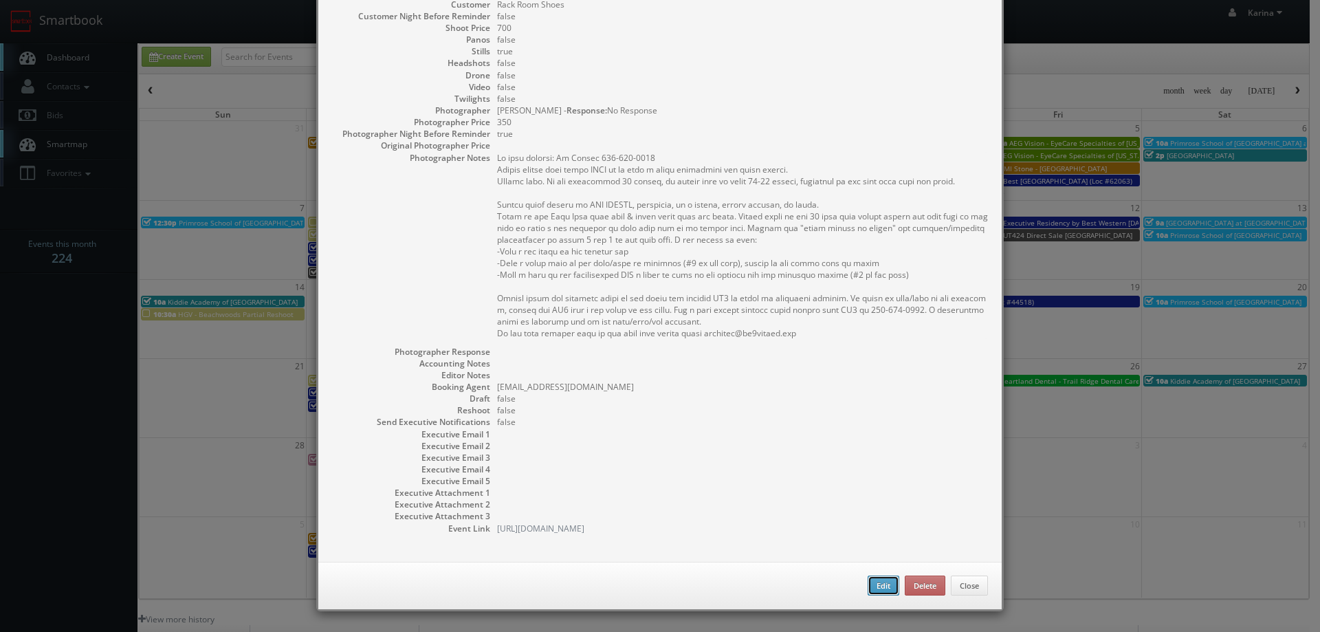
click at [877, 584] on button "Edit" at bounding box center [884, 586] width 32 height 21
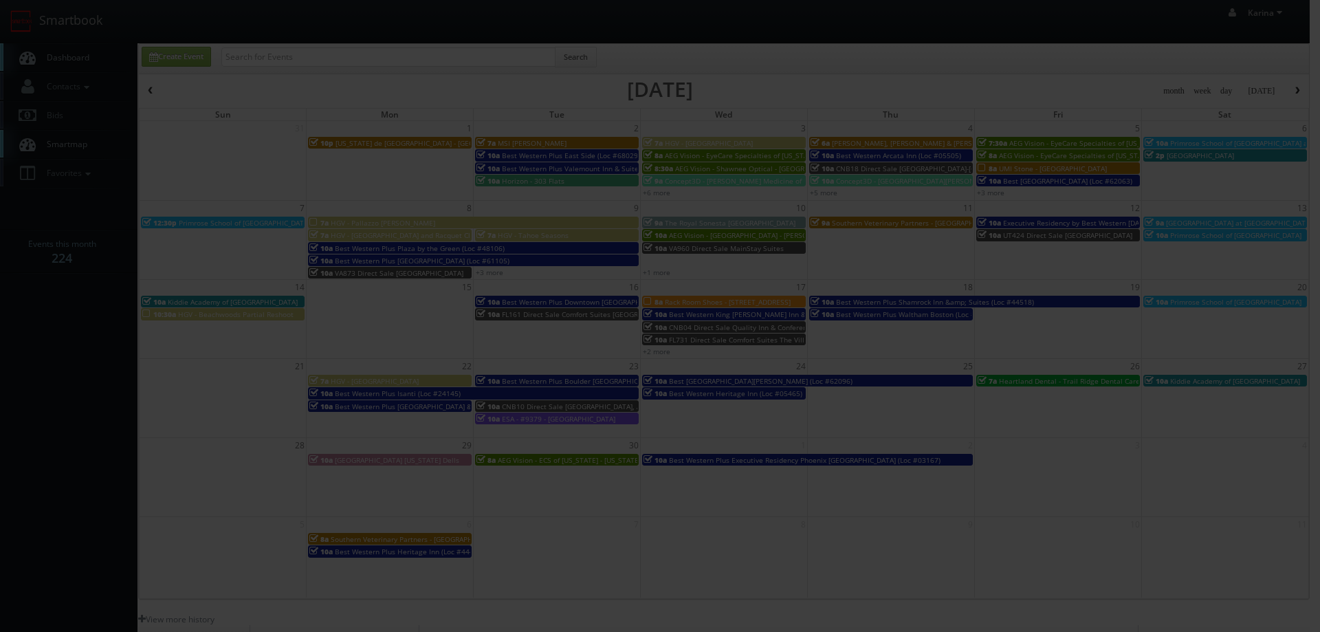
type input "350"
select select "fake123rackroom@mg.cs3calendar.com"
select select "sunshinelensrealtymedia@gmail.com"
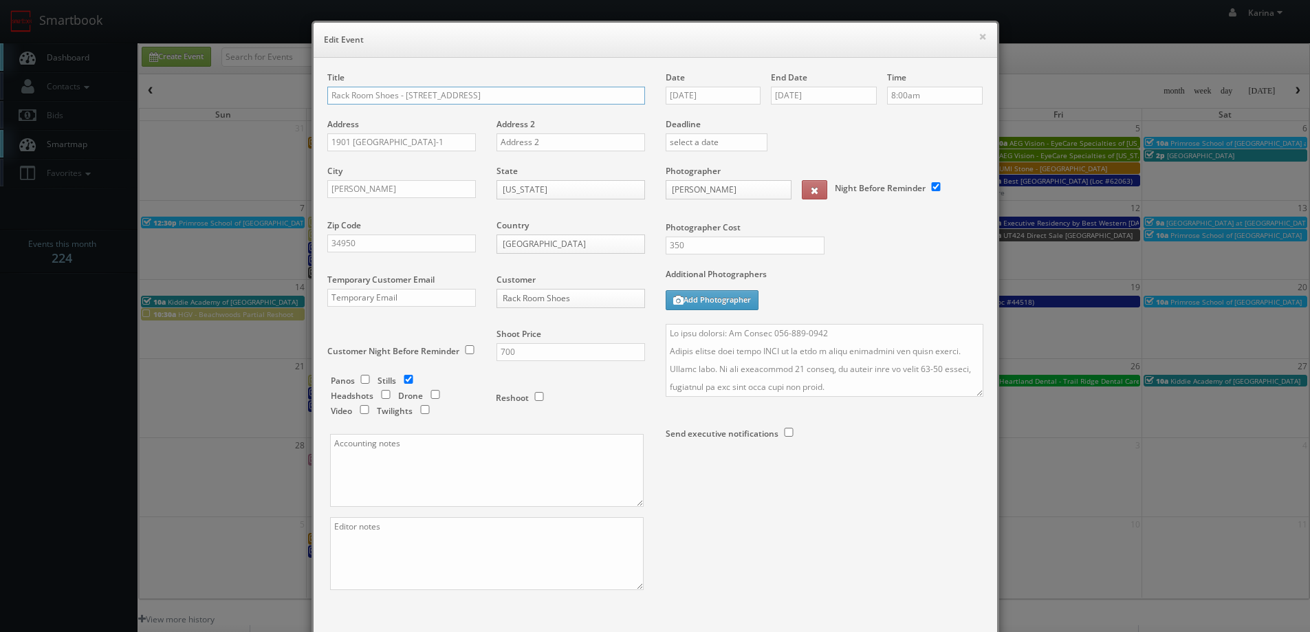
scroll to position [69, 0]
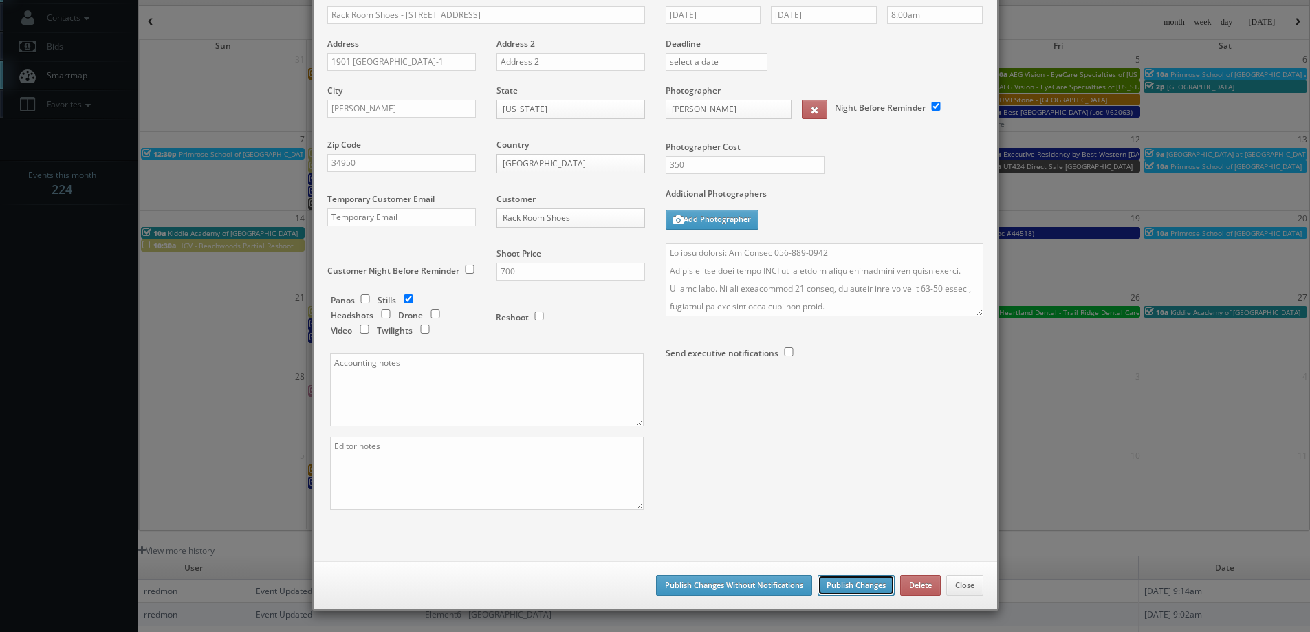
click at [846, 587] on button "Publish Changes" at bounding box center [856, 585] width 77 height 21
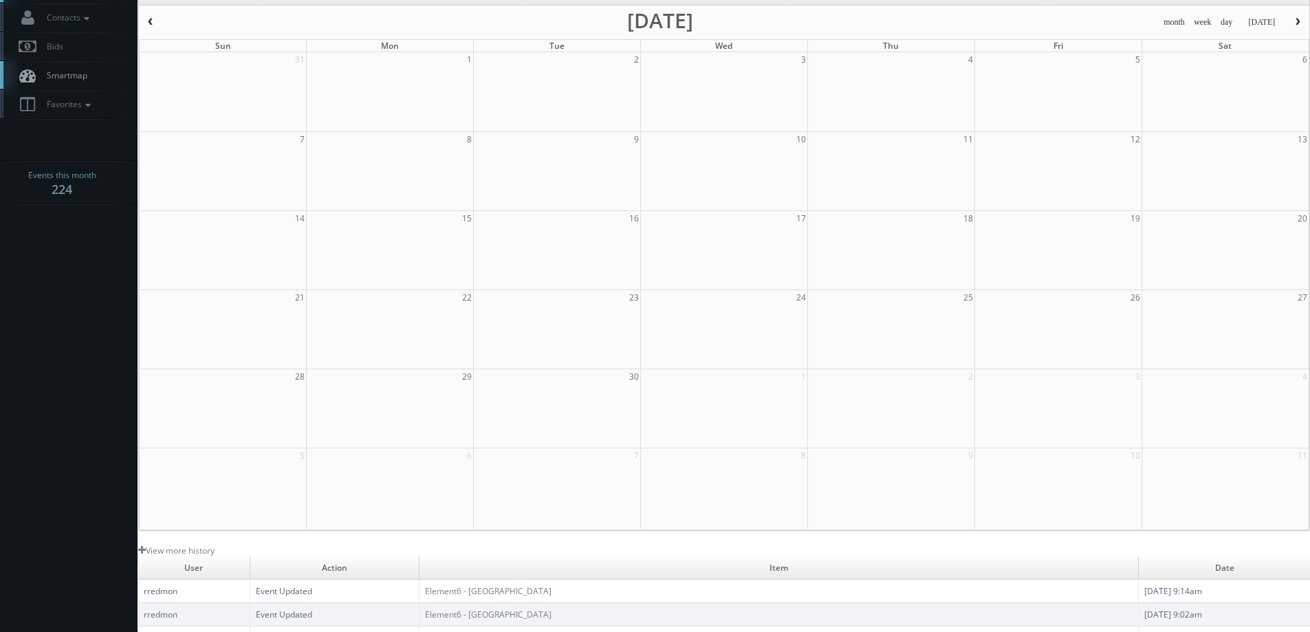
scroll to position [0, 0]
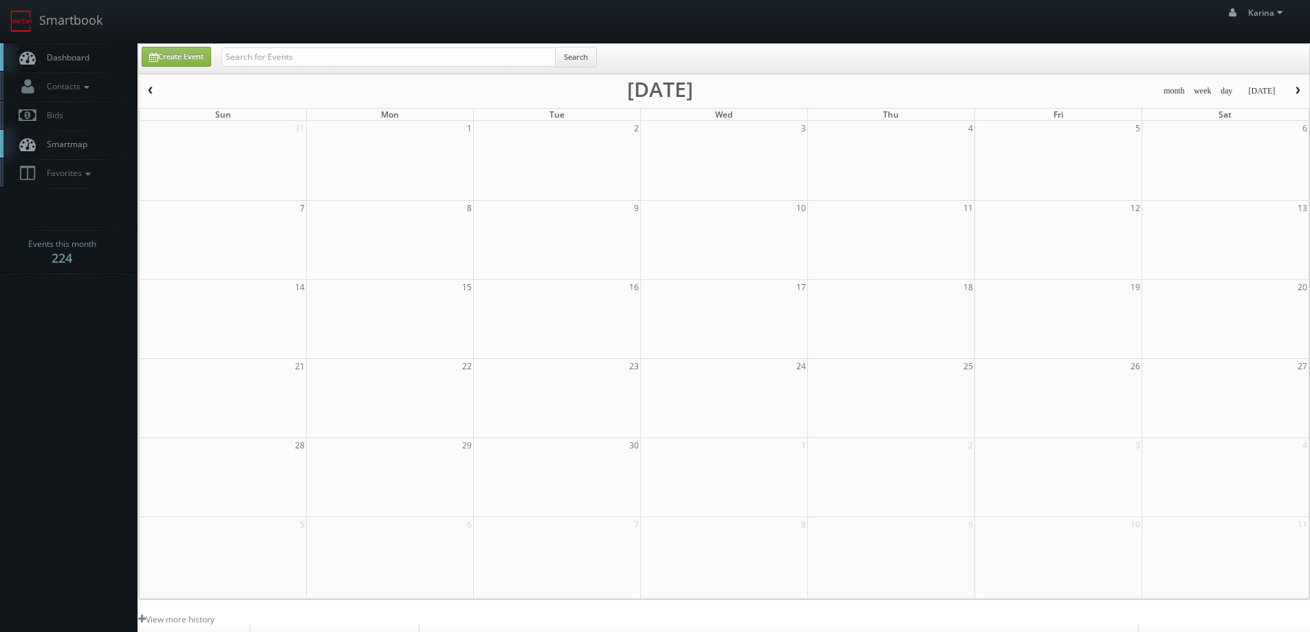
click at [51, 52] on span "Dashboard" at bounding box center [65, 58] width 50 height 12
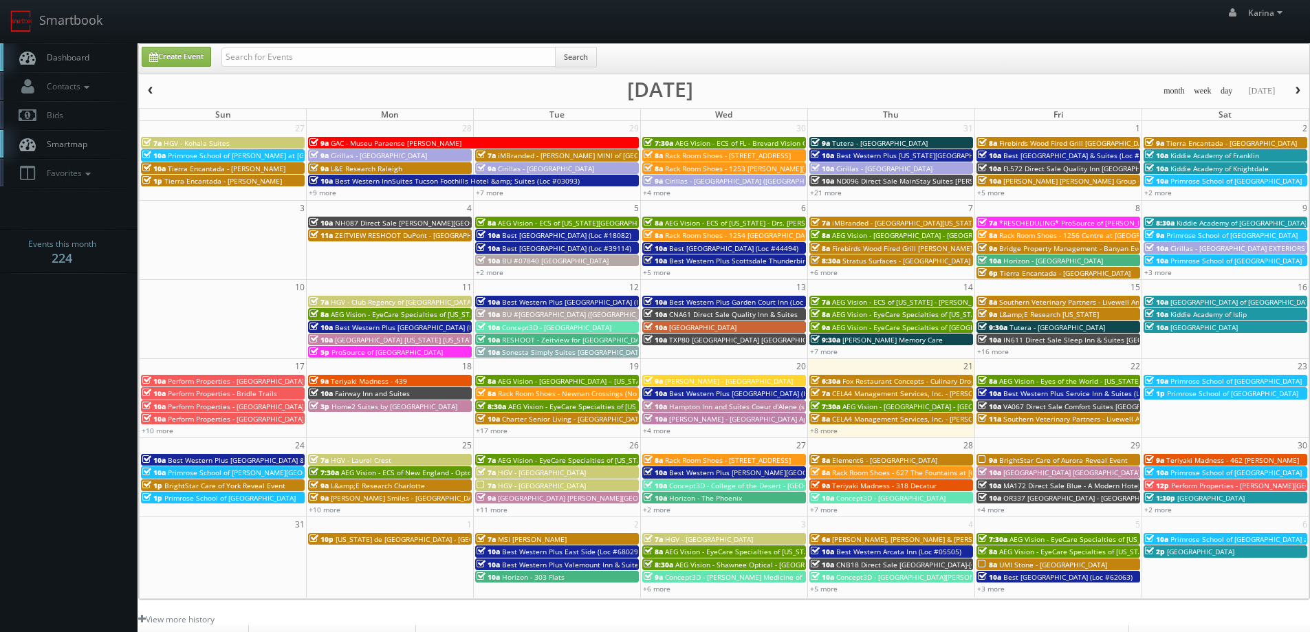
click at [55, 58] on span "Dashboard" at bounding box center [65, 58] width 50 height 12
click at [81, 75] on link "Contacts" at bounding box center [69, 86] width 138 height 28
click at [76, 66] on link "Dashboard" at bounding box center [69, 57] width 138 height 28
click at [415, 62] on input "text" at bounding box center [388, 56] width 334 height 19
type input "[GEOGRAPHIC_DATA]"
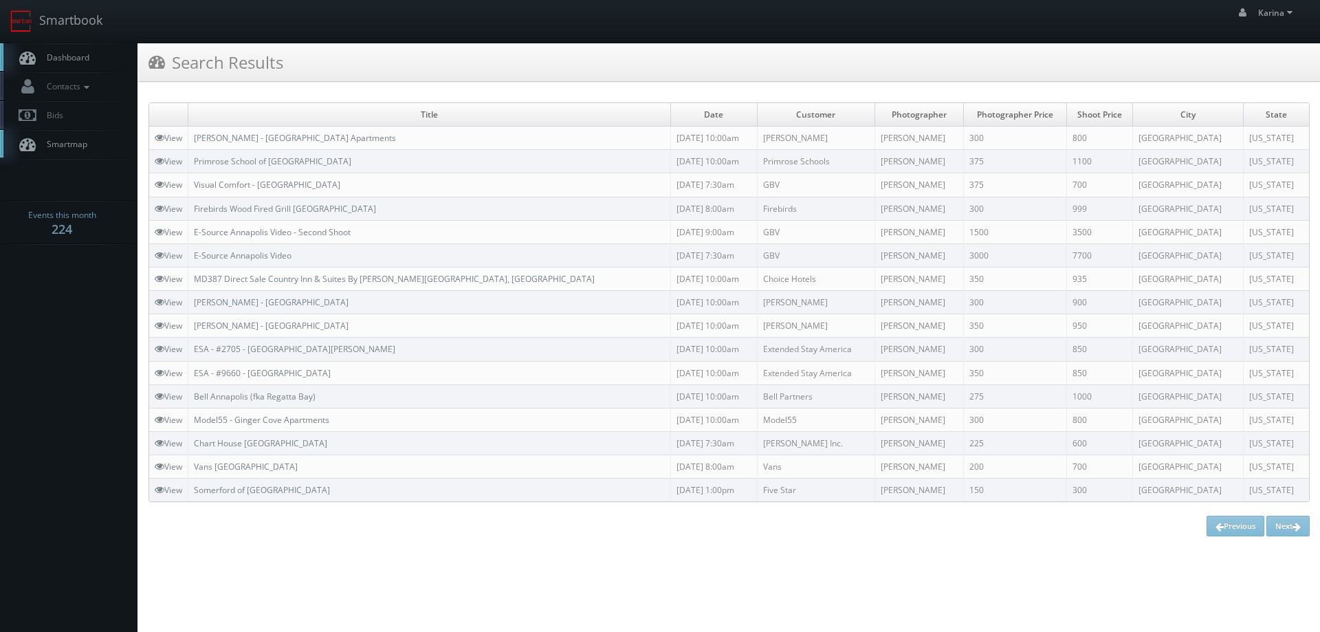
click at [80, 55] on span "Dashboard" at bounding box center [65, 58] width 50 height 12
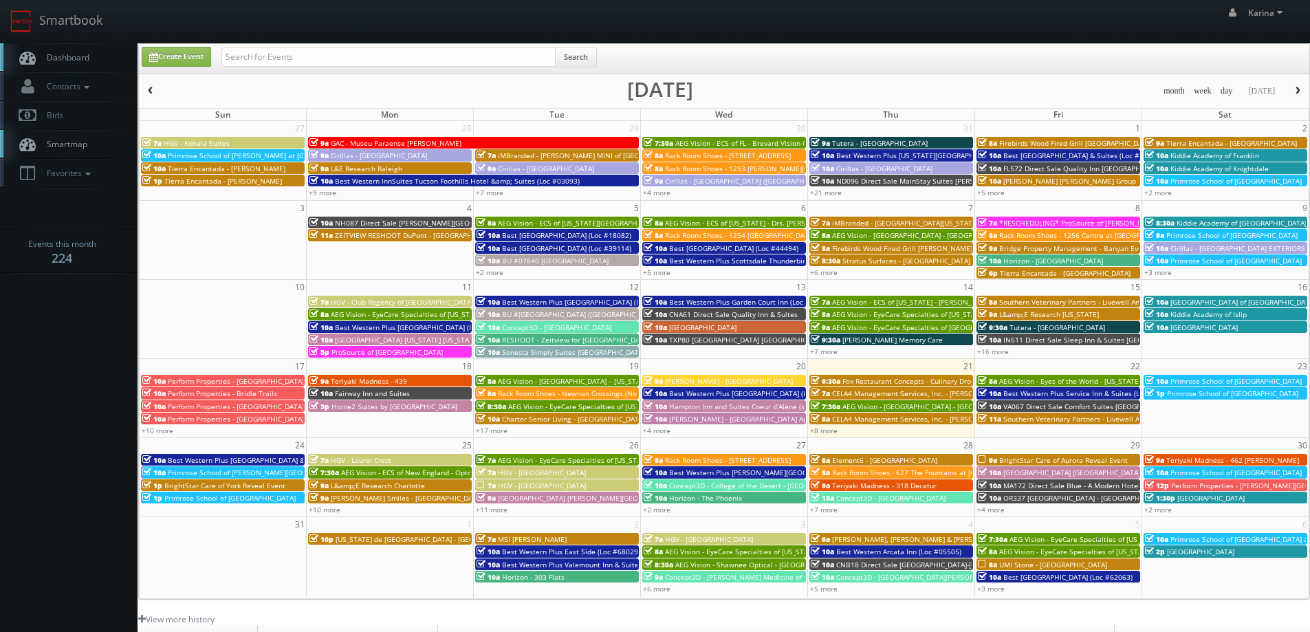
click at [82, 51] on link "Dashboard" at bounding box center [69, 57] width 138 height 28
click at [829, 433] on link "+8 more" at bounding box center [824, 431] width 28 height 10
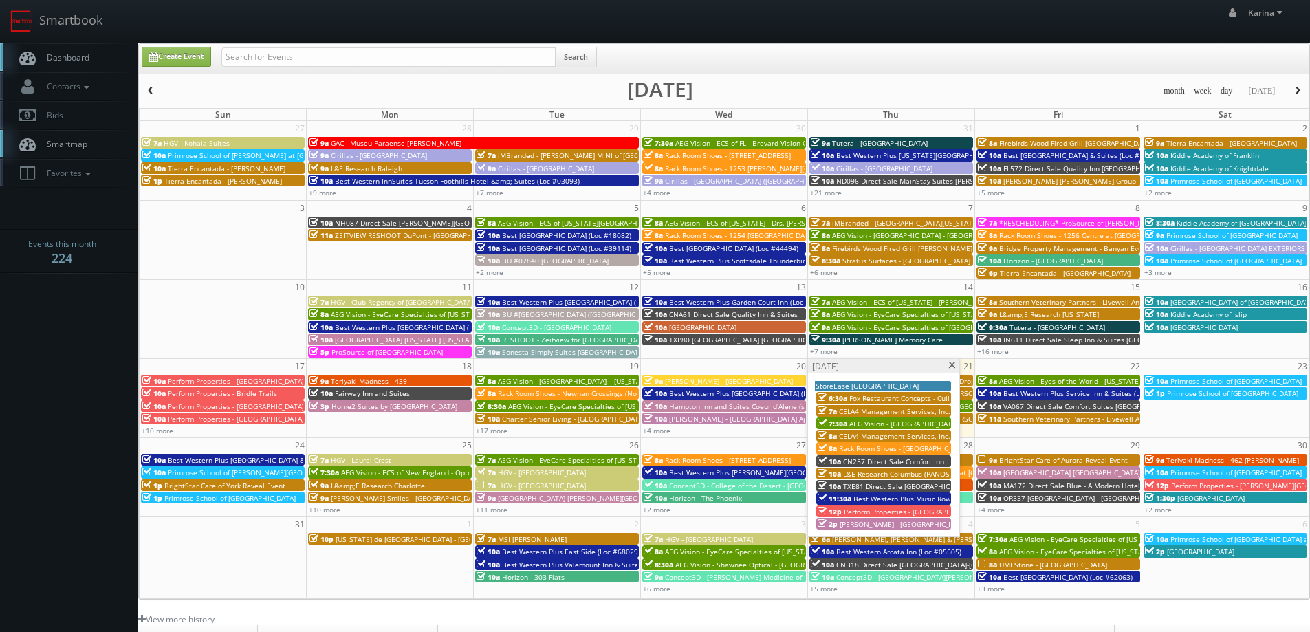
click at [897, 463] on span "CN257 Direct Sale Comfort Inn" at bounding box center [893, 462] width 101 height 10
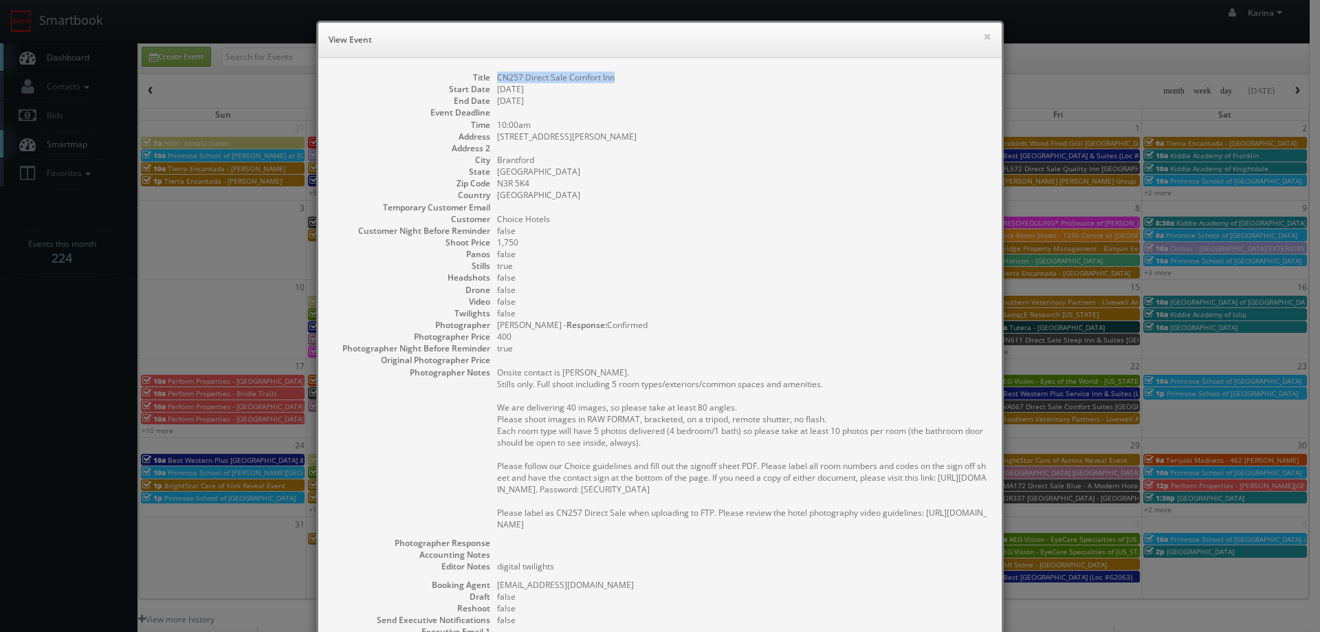
drag, startPoint x: 616, startPoint y: 78, endPoint x: 490, endPoint y: 77, distance: 126.5
click at [490, 77] on dl "Title CN257 Direct Sale Comfort Inn Start Date [DATE] End Date [DATE] Event Dea…" at bounding box center [660, 402] width 656 height 661
copy dd "CN257 Direct Sale Comfort Inn"
drag, startPoint x: 644, startPoint y: 188, endPoint x: 651, endPoint y: 186, distance: 7.2
click at [646, 186] on dl "Title CN257 Direct Sale Comfort Inn Start Date [DATE] End Date [DATE] Event Dea…" at bounding box center [660, 402] width 656 height 661
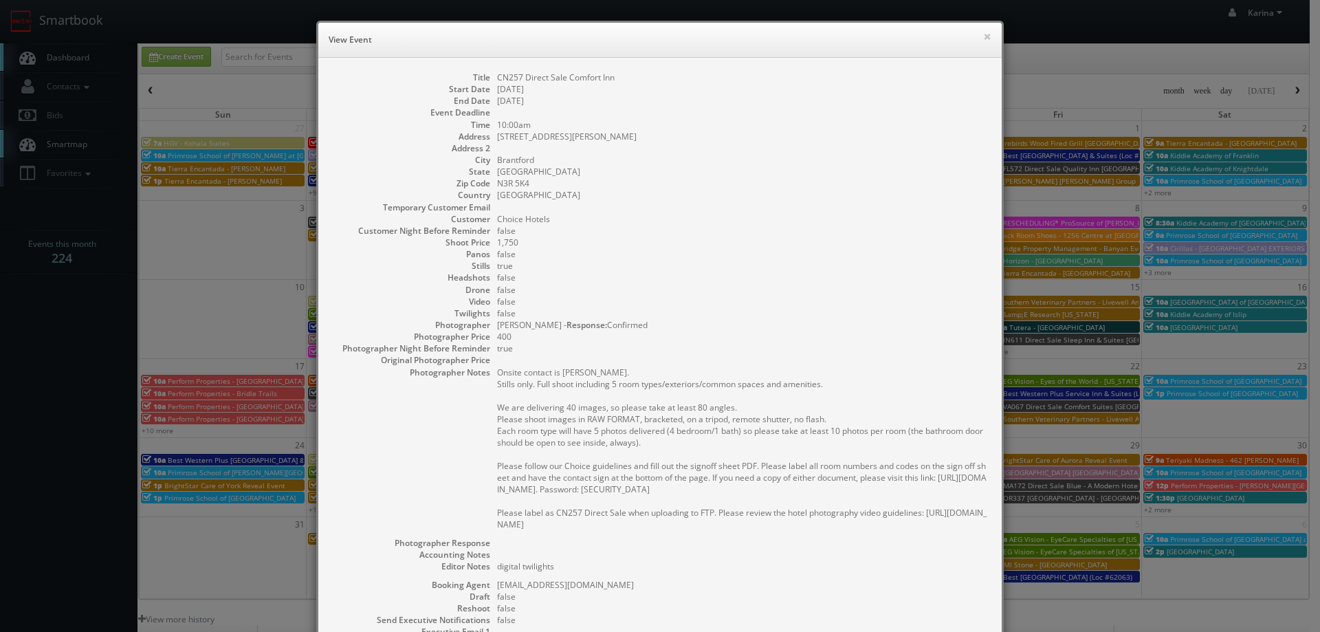
click at [838, 165] on dd "Brantford" at bounding box center [742, 160] width 491 height 12
click at [983, 39] on button "×" at bounding box center [987, 37] width 8 height 10
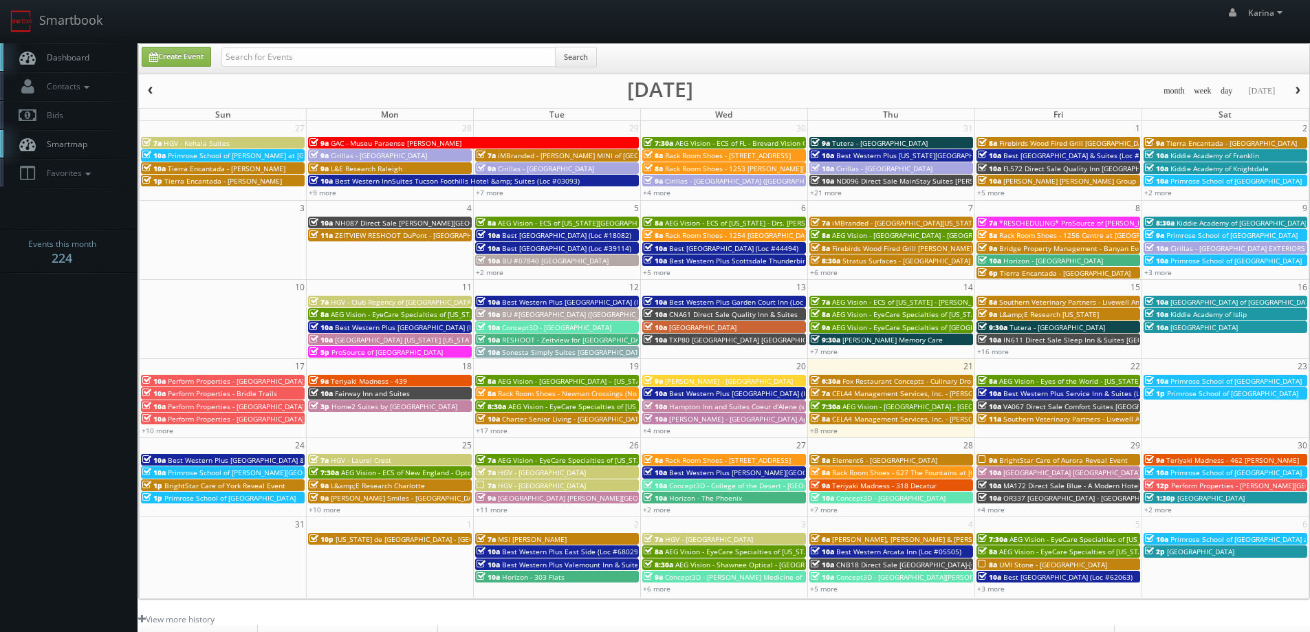
click at [72, 65] on link "Dashboard" at bounding box center [69, 57] width 138 height 28
click at [72, 58] on span "Dashboard" at bounding box center [65, 58] width 50 height 12
click at [79, 61] on span "Dashboard" at bounding box center [65, 58] width 50 height 12
click at [80, 58] on span "Dashboard" at bounding box center [65, 58] width 50 height 12
click at [76, 56] on span "Dashboard" at bounding box center [65, 58] width 50 height 12
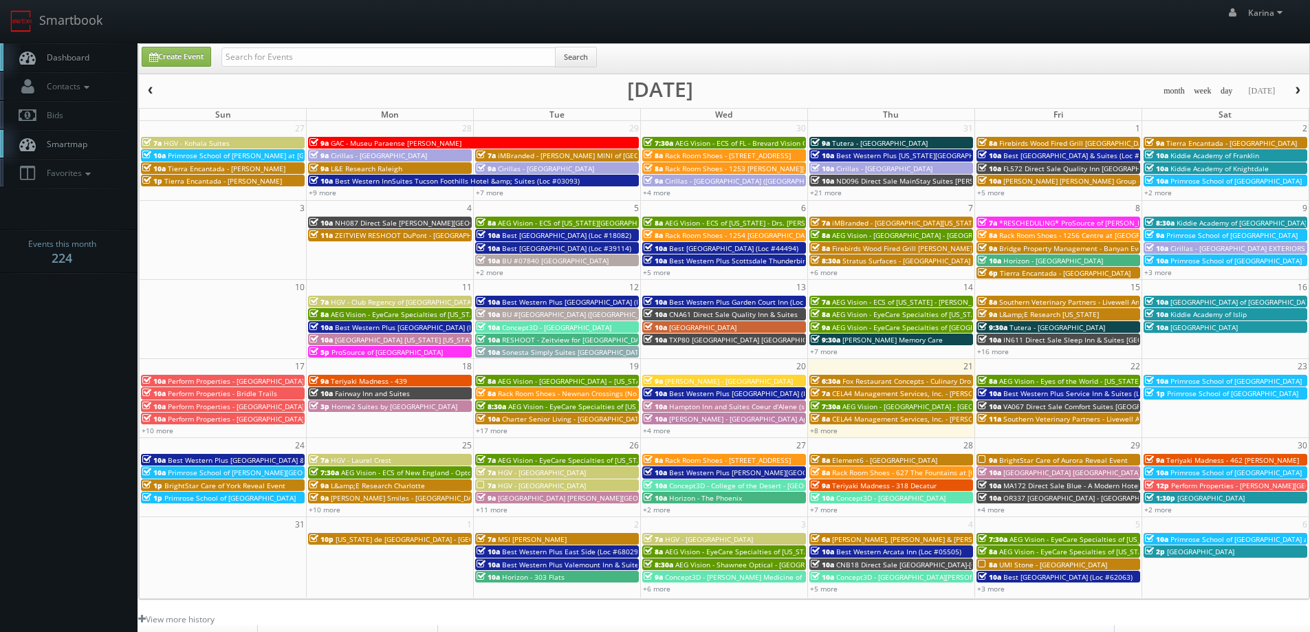
click at [66, 61] on span "Dashboard" at bounding box center [65, 58] width 50 height 12
click at [77, 51] on link "Dashboard" at bounding box center [69, 57] width 138 height 28
click at [49, 55] on span "Dashboard" at bounding box center [65, 58] width 50 height 12
click at [74, 52] on span "Dashboard" at bounding box center [65, 58] width 50 height 12
click at [86, 62] on span "Dashboard" at bounding box center [65, 58] width 50 height 12
